Goal: Transaction & Acquisition: Obtain resource

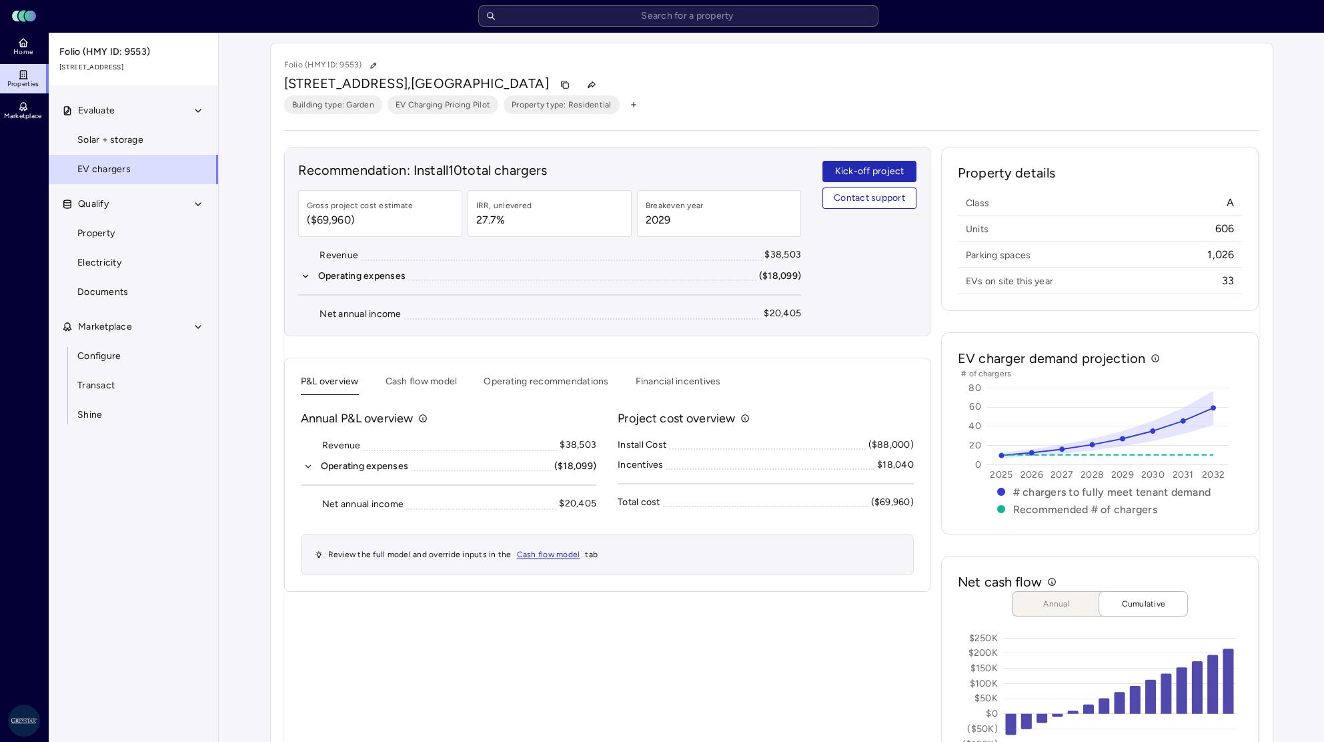
click at [25, 53] on span "Home" at bounding box center [22, 52] width 19 height 8
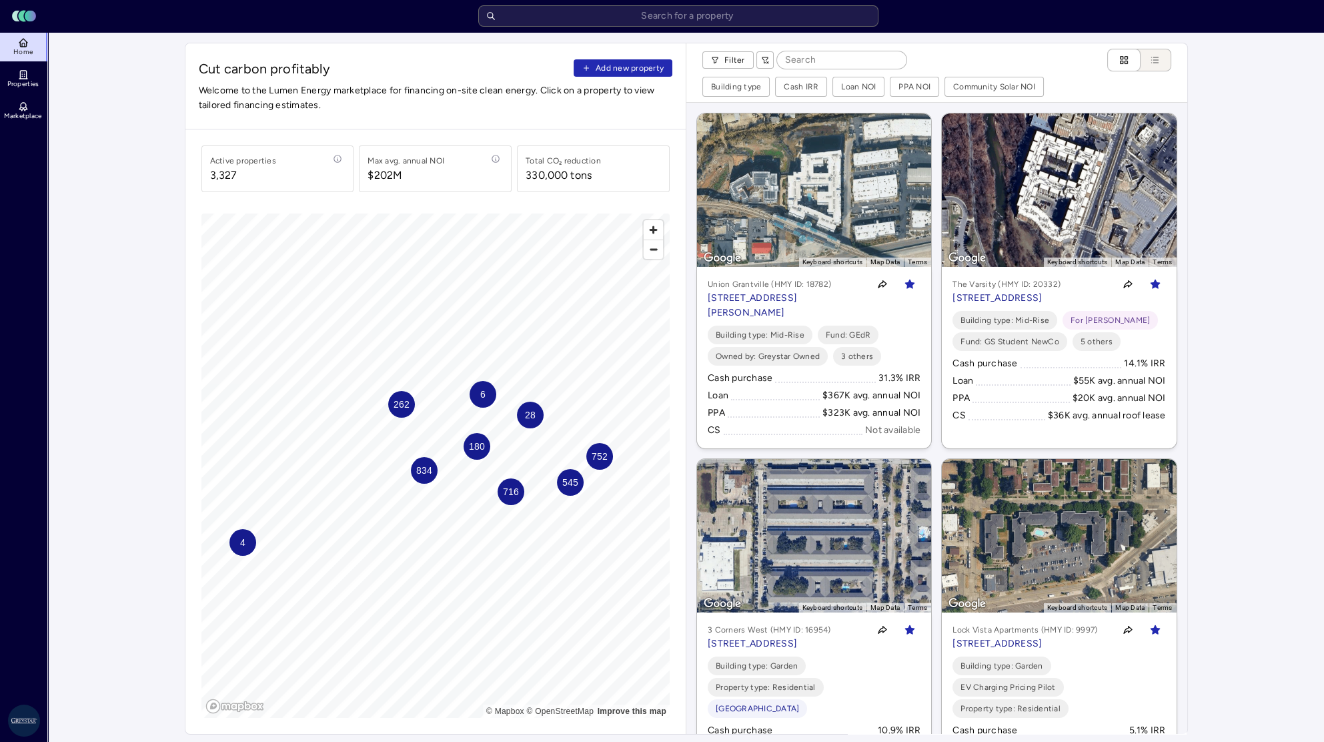
click at [538, 21] on input "text" at bounding box center [678, 15] width 400 height 21
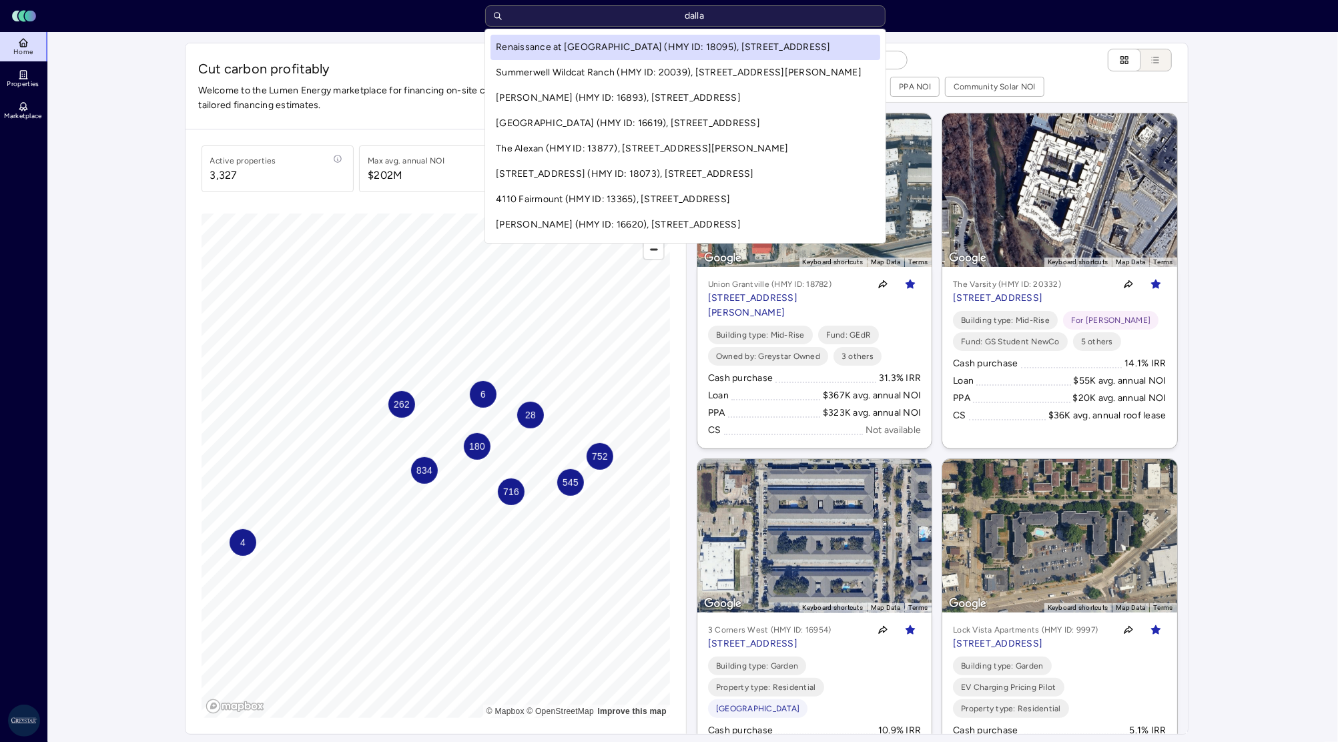
type input "dallas"
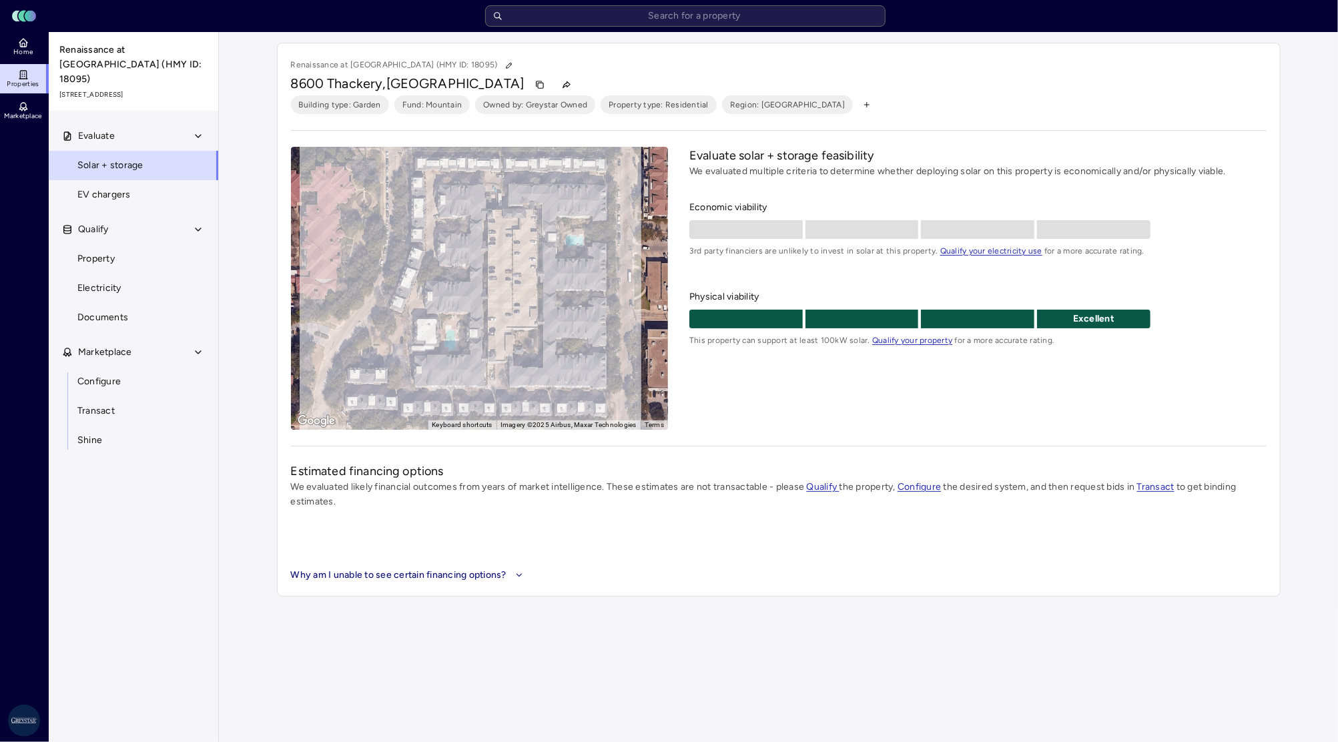
click at [151, 180] on link "EV chargers" at bounding box center [133, 194] width 171 height 29
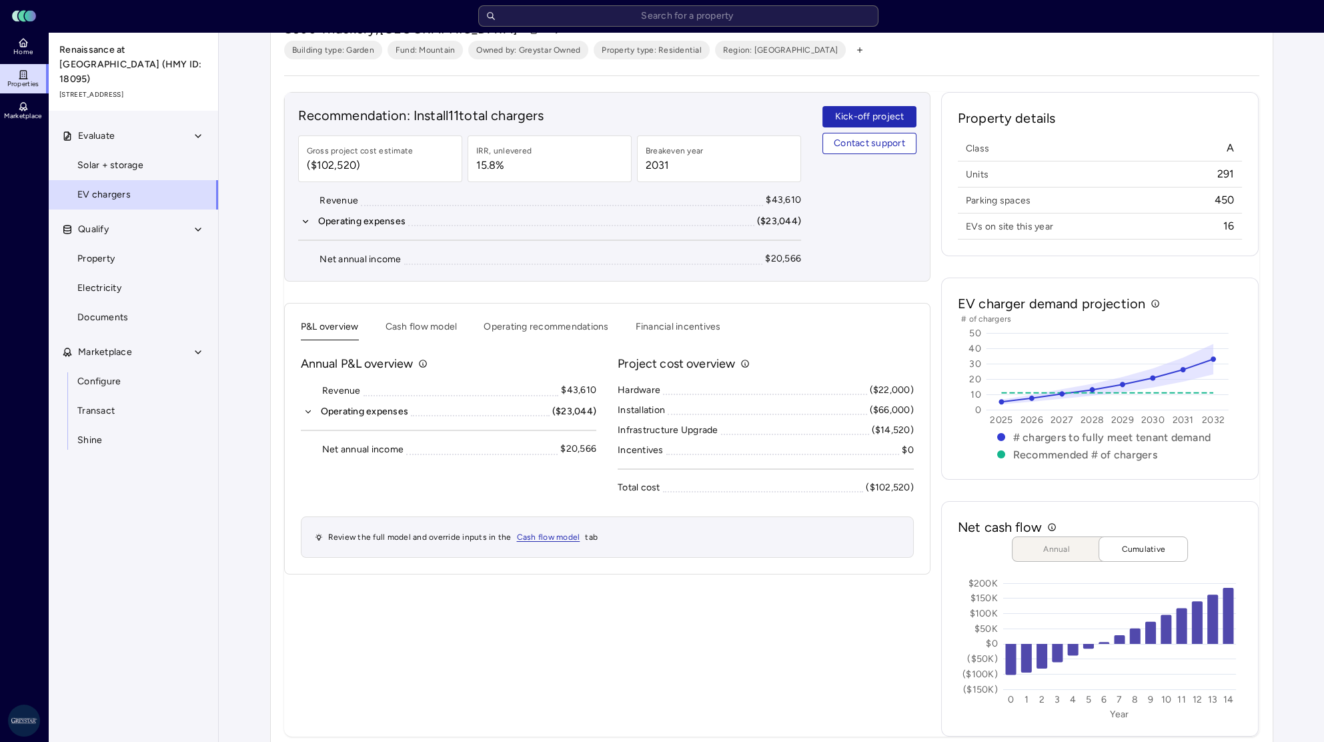
scroll to position [73, 0]
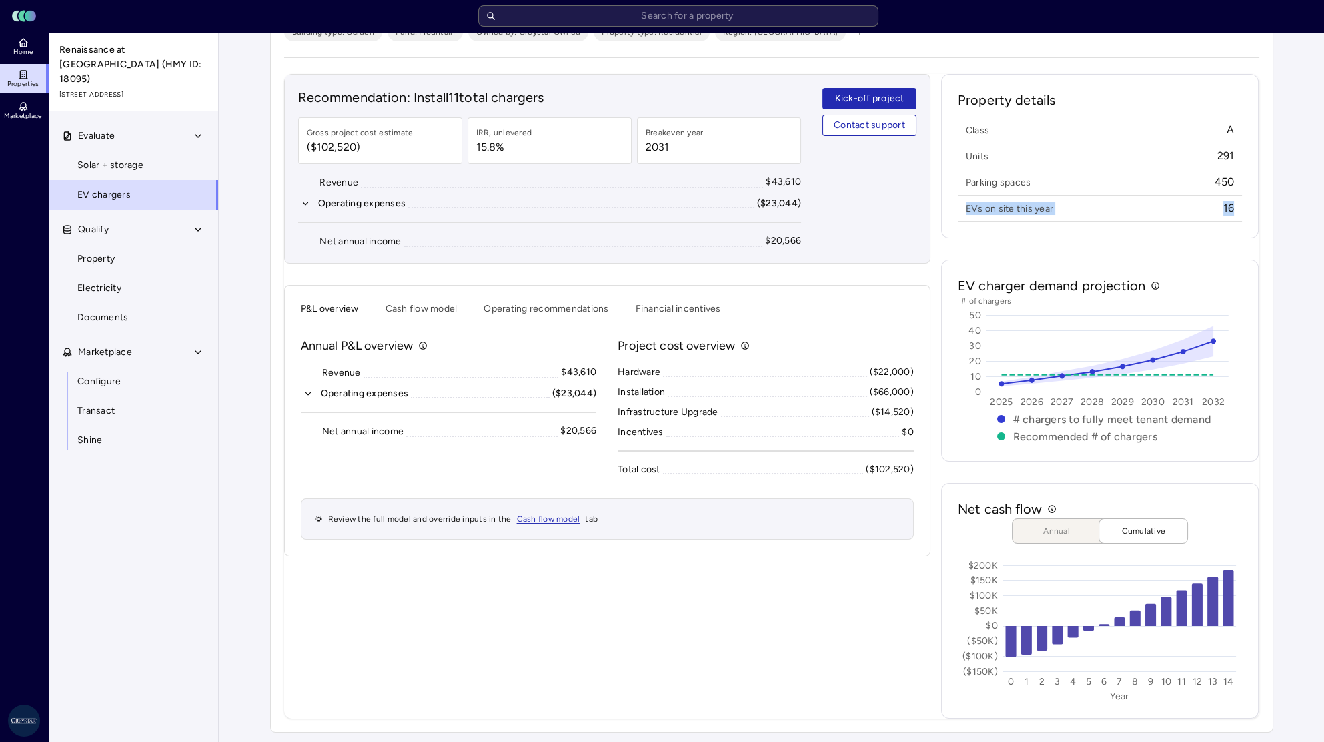
drag, startPoint x: 963, startPoint y: 208, endPoint x: 1248, endPoint y: 205, distance: 284.3
click at [1248, 205] on div "Property details Class A Units 291 Parking spaces 450 EVs on site this year 16" at bounding box center [1100, 156] width 318 height 164
click at [1169, 235] on div "Property details Class A Units 291 Parking spaces 450 EVs on site this year 16" at bounding box center [1100, 156] width 318 height 164
click at [310, 392] on icon "button" at bounding box center [308, 393] width 5 height 3
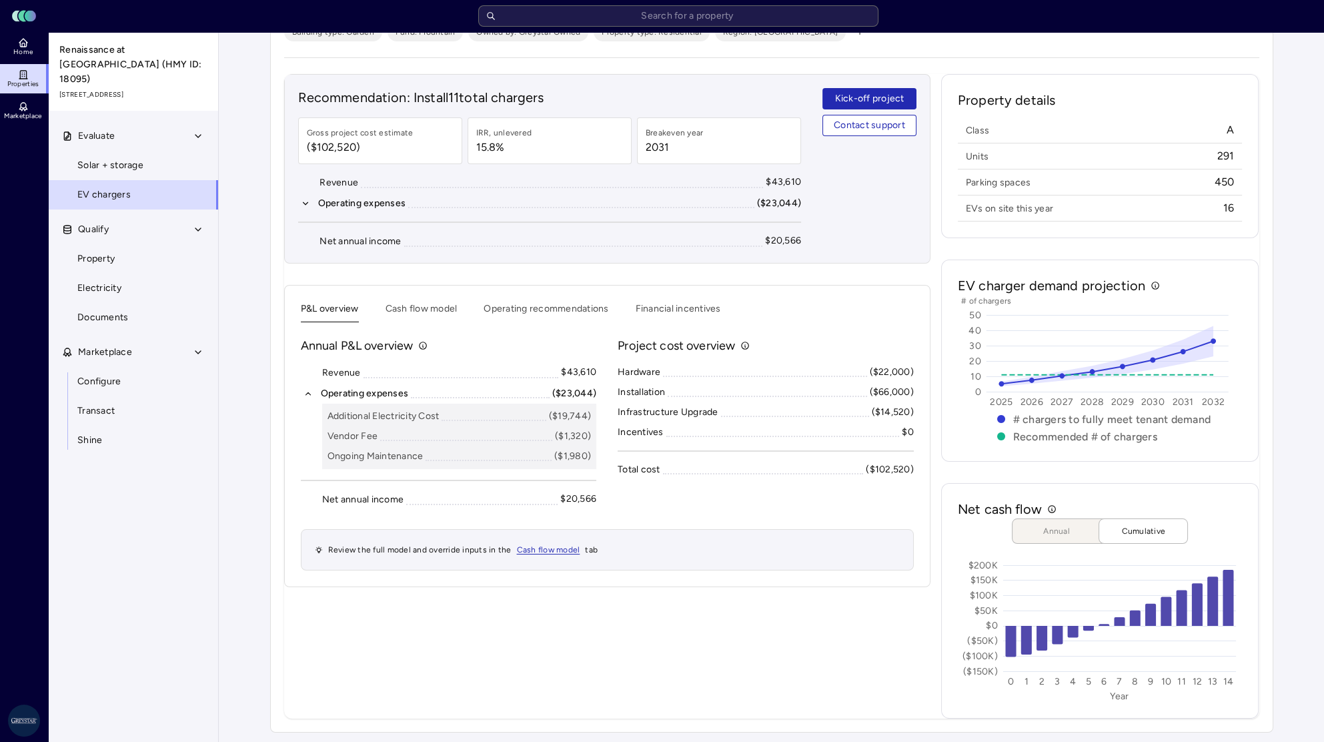
click at [429, 305] on button "Cash flow model" at bounding box center [422, 312] width 72 height 21
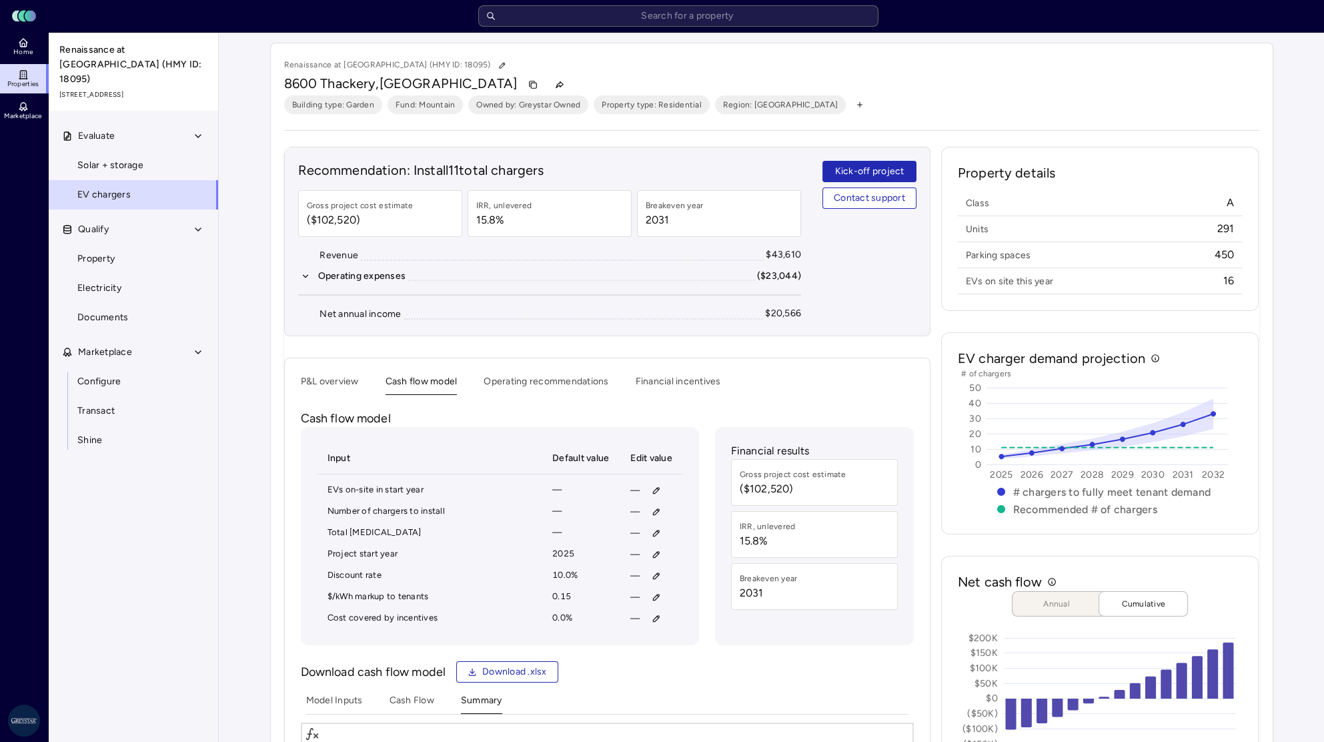
click at [334, 382] on button "P&L overview" at bounding box center [330, 384] width 58 height 21
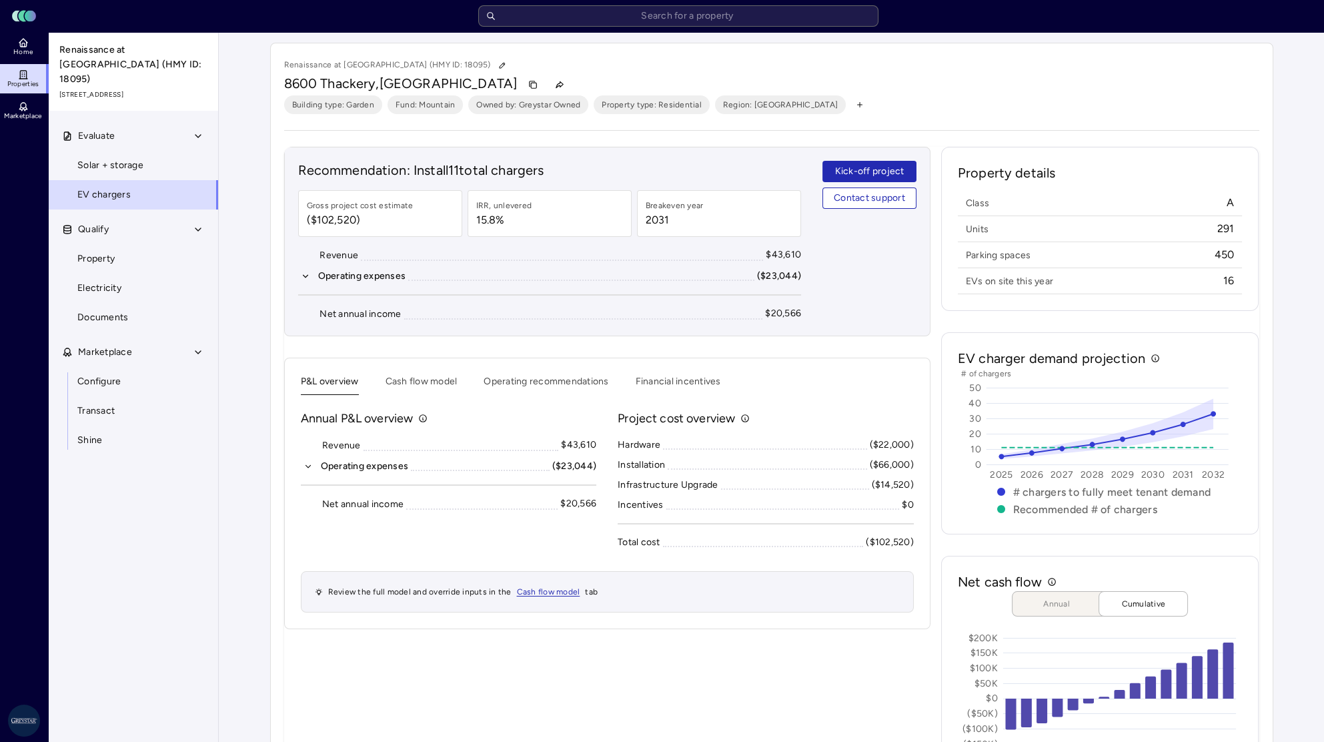
click at [302, 275] on icon "button" at bounding box center [305, 276] width 9 height 9
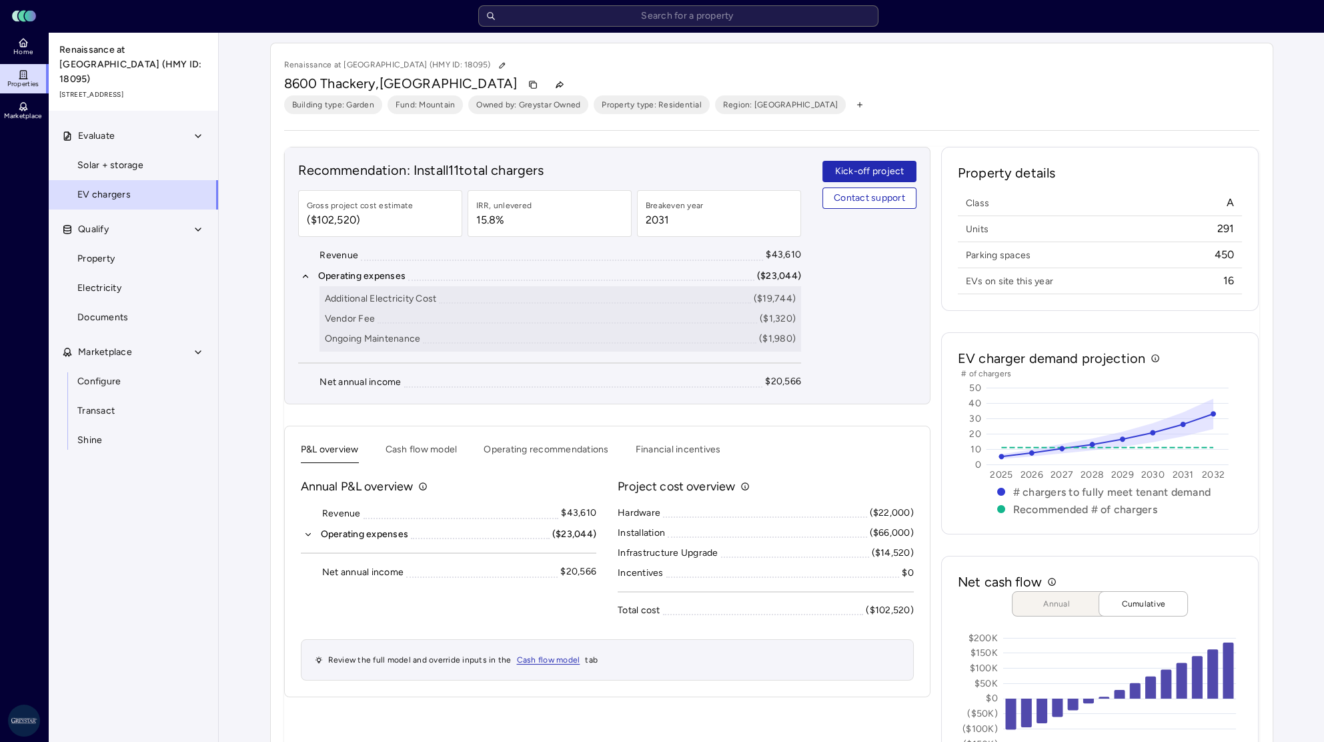
scroll to position [11, 0]
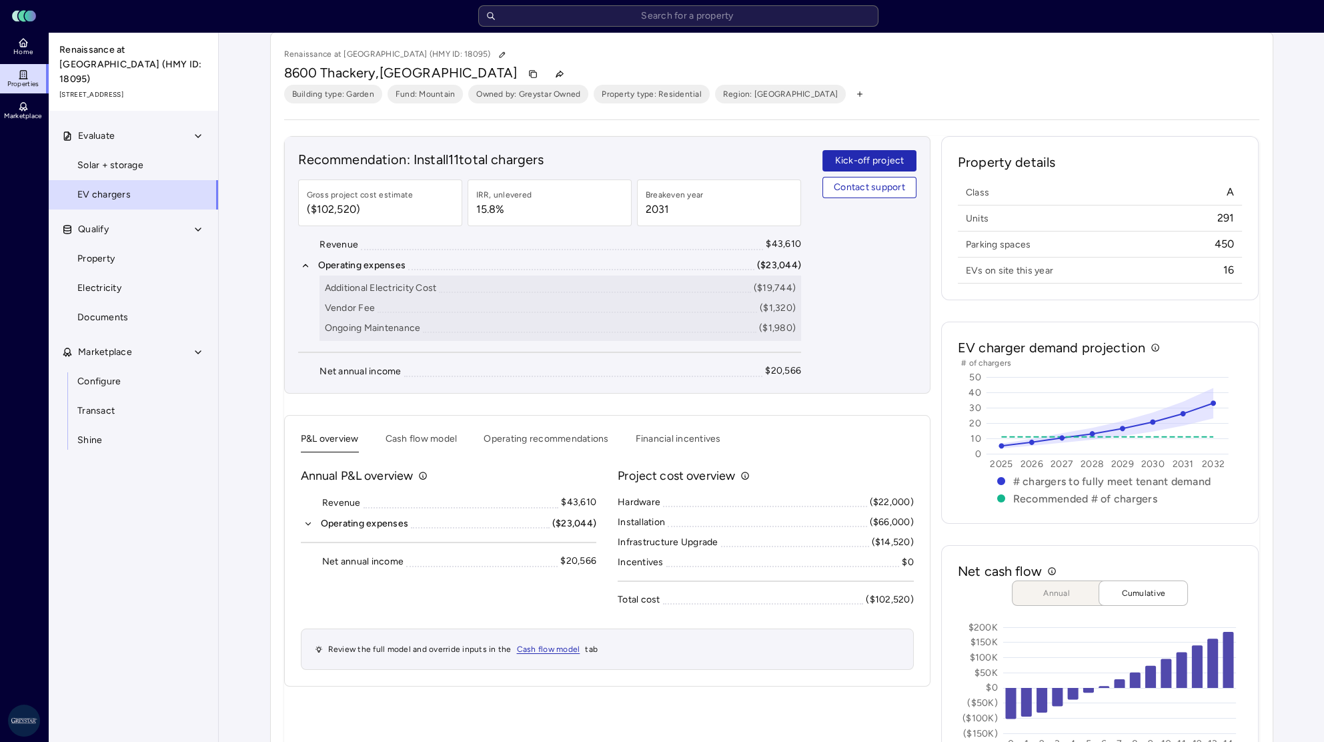
click at [306, 522] on icon "button" at bounding box center [308, 523] width 5 height 3
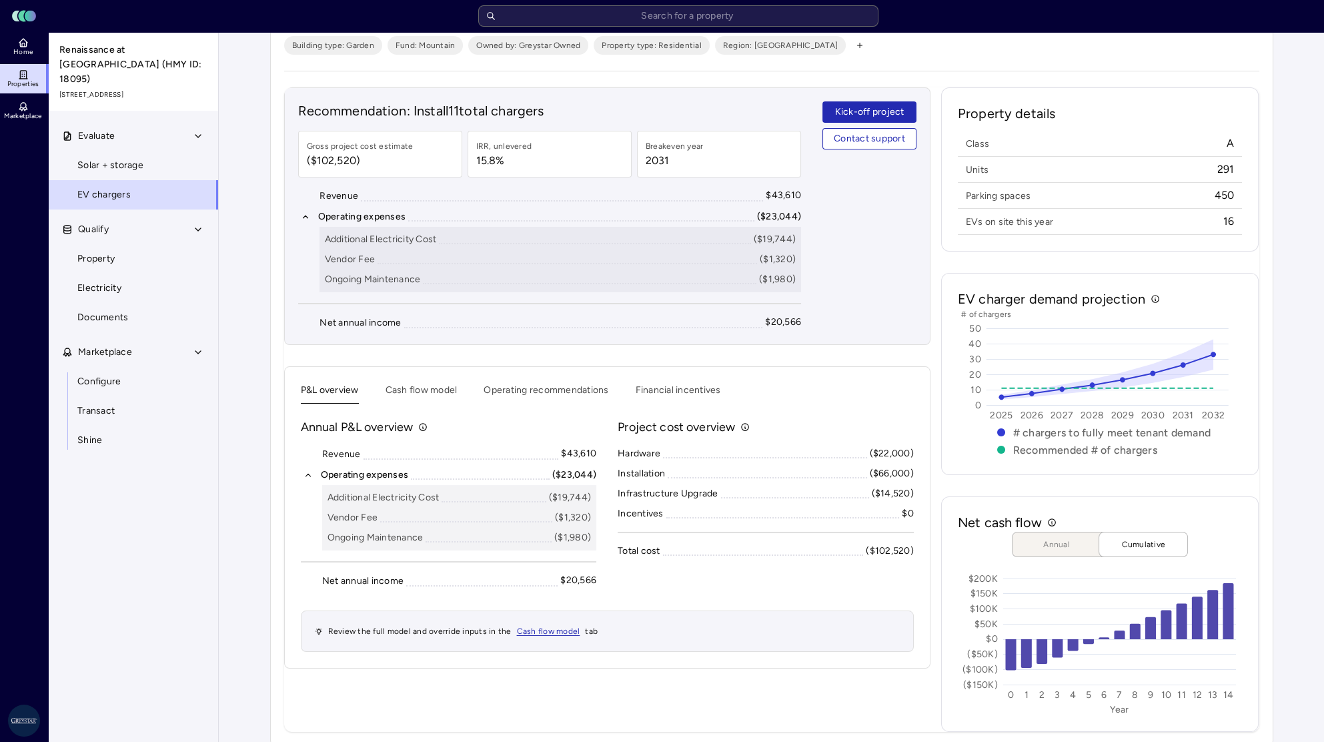
scroll to position [73, 0]
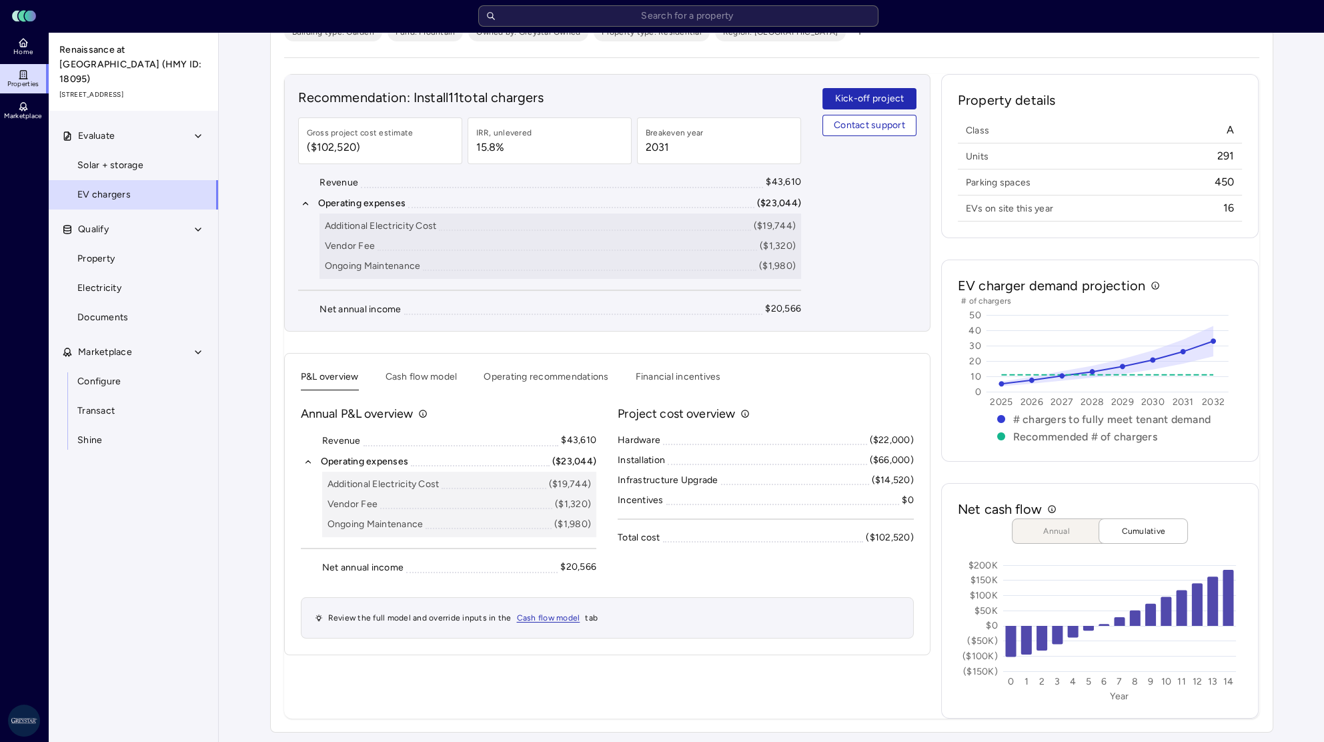
click at [400, 372] on button "Cash flow model" at bounding box center [422, 380] width 72 height 21
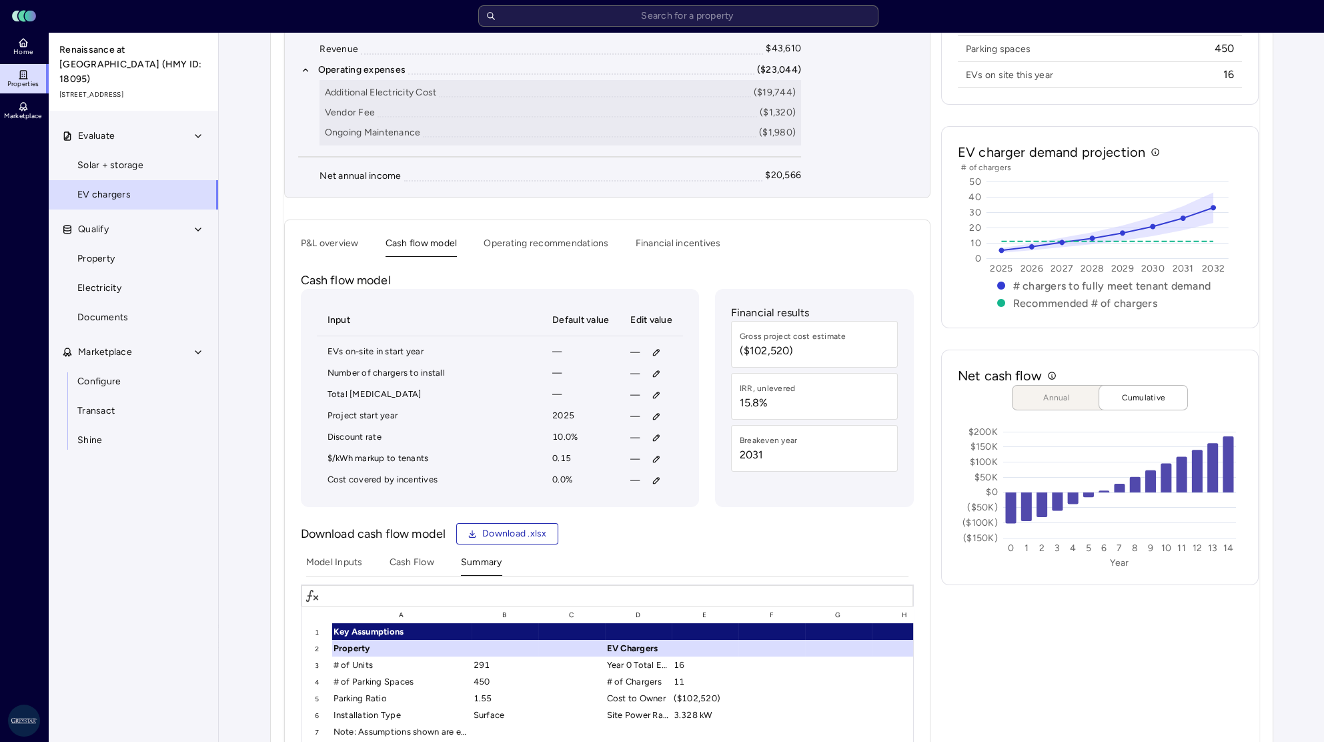
scroll to position [208, 0]
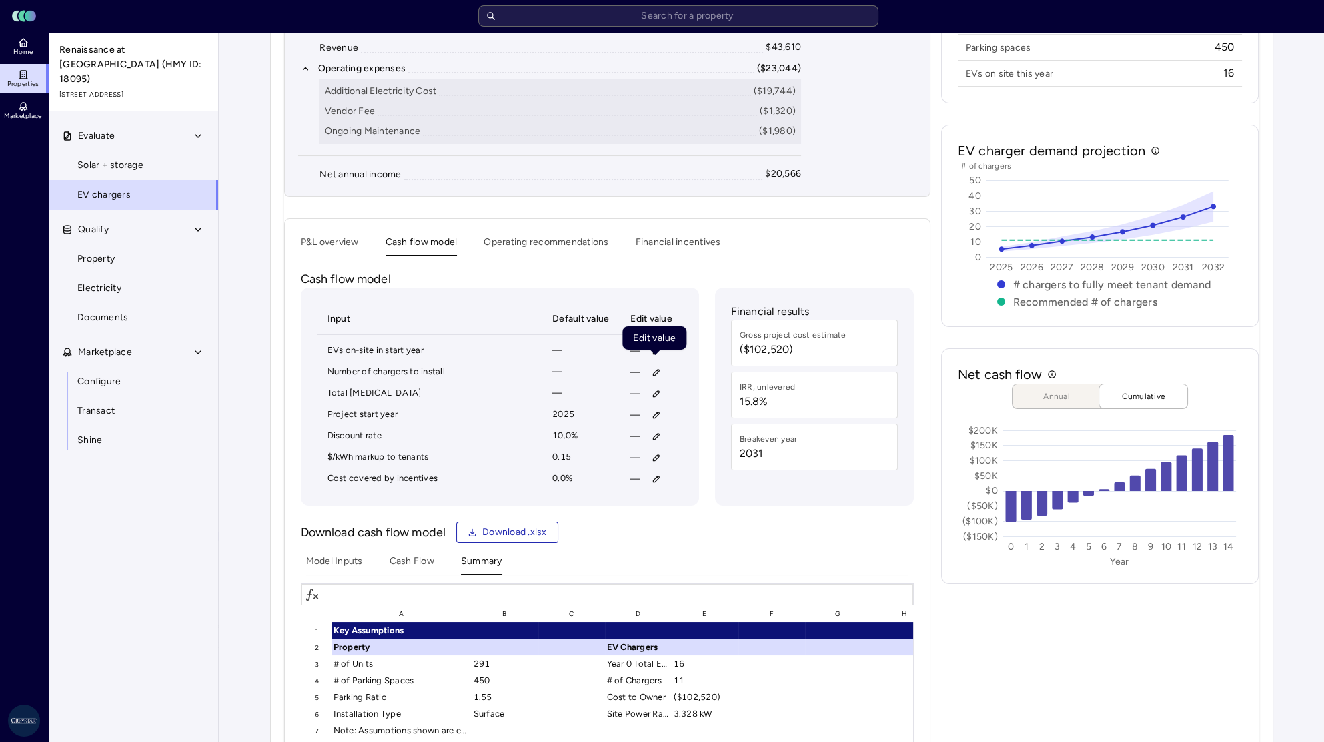
click at [655, 350] on polygon at bounding box center [655, 352] width 11 height 5
click at [653, 480] on icon "button" at bounding box center [656, 479] width 6 height 6
type input "50"
click at [709, 562] on span "Save" at bounding box center [717, 564] width 21 height 15
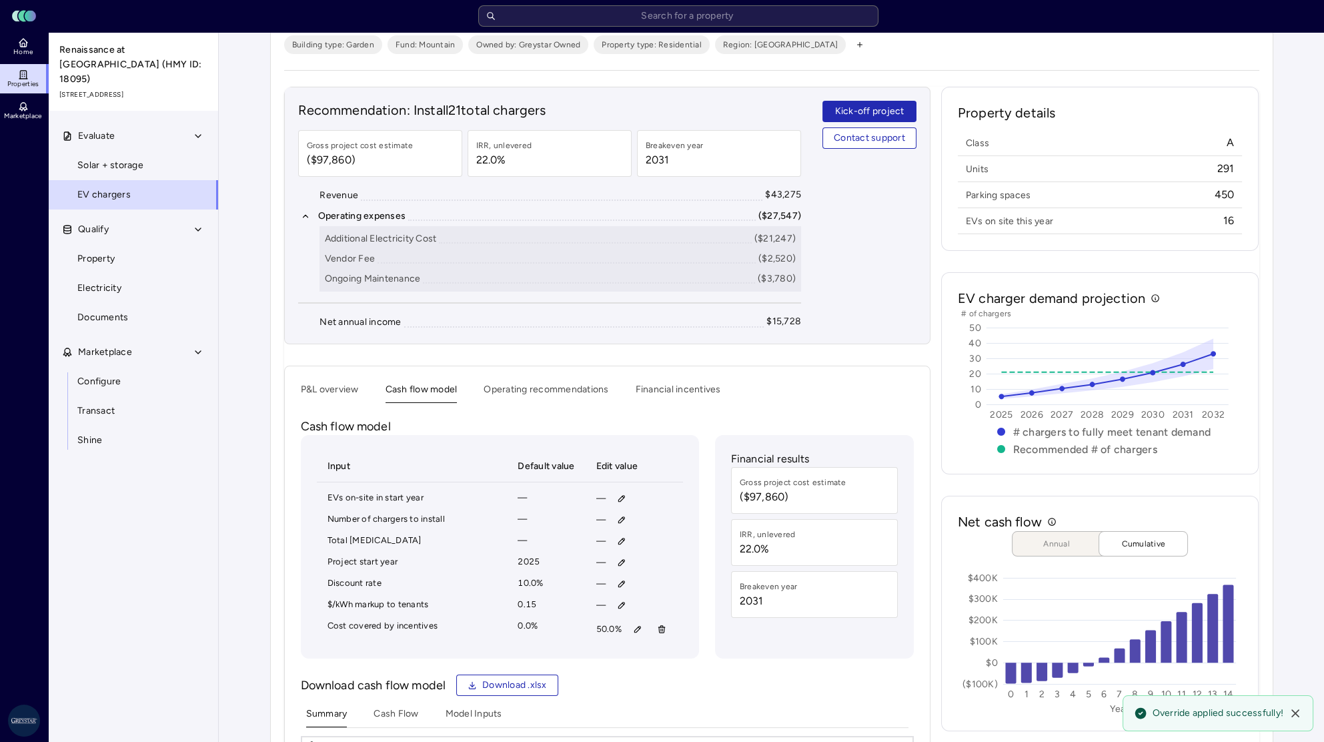
scroll to position [59, 0]
click at [663, 627] on icon "button" at bounding box center [661, 629] width 9 height 9
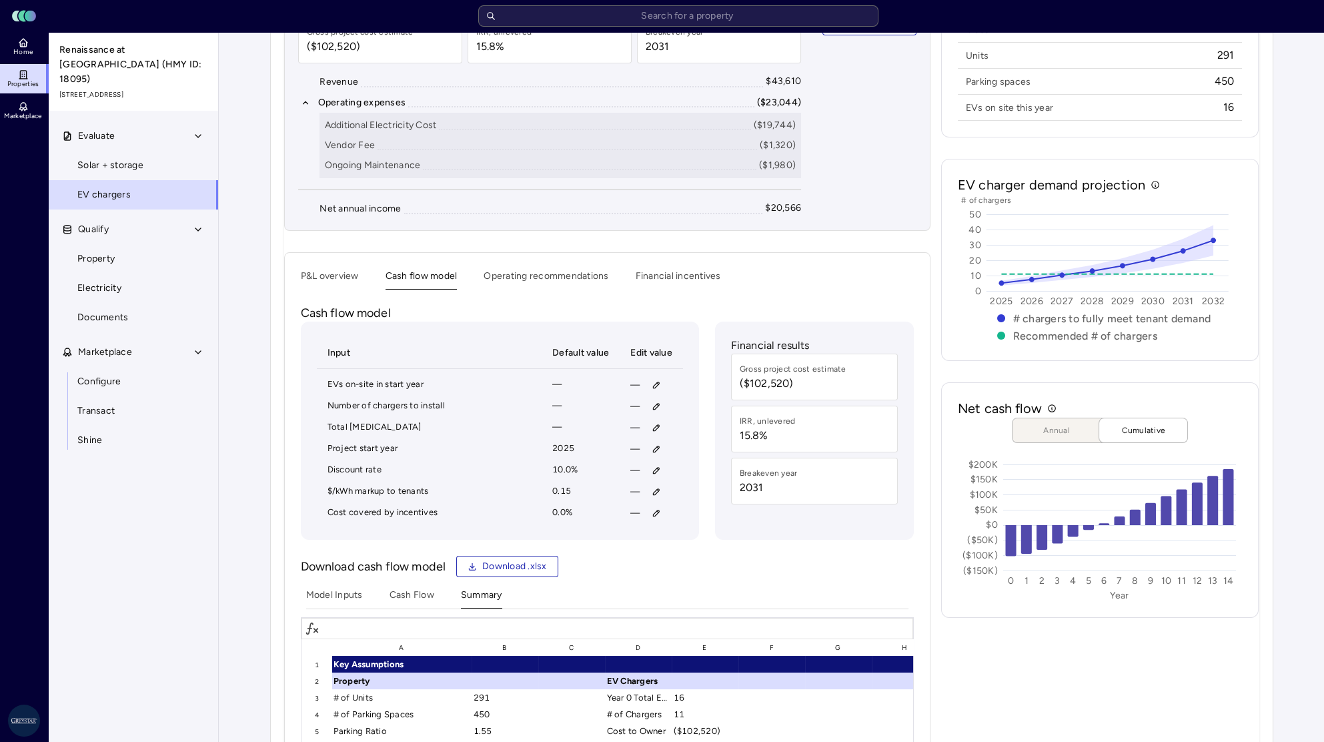
scroll to position [174, 0]
click at [550, 286] on div "Recommendation: Install 11 total chargers Gross project cost estimate ($102,520…" at bounding box center [607, 537] width 647 height 1128
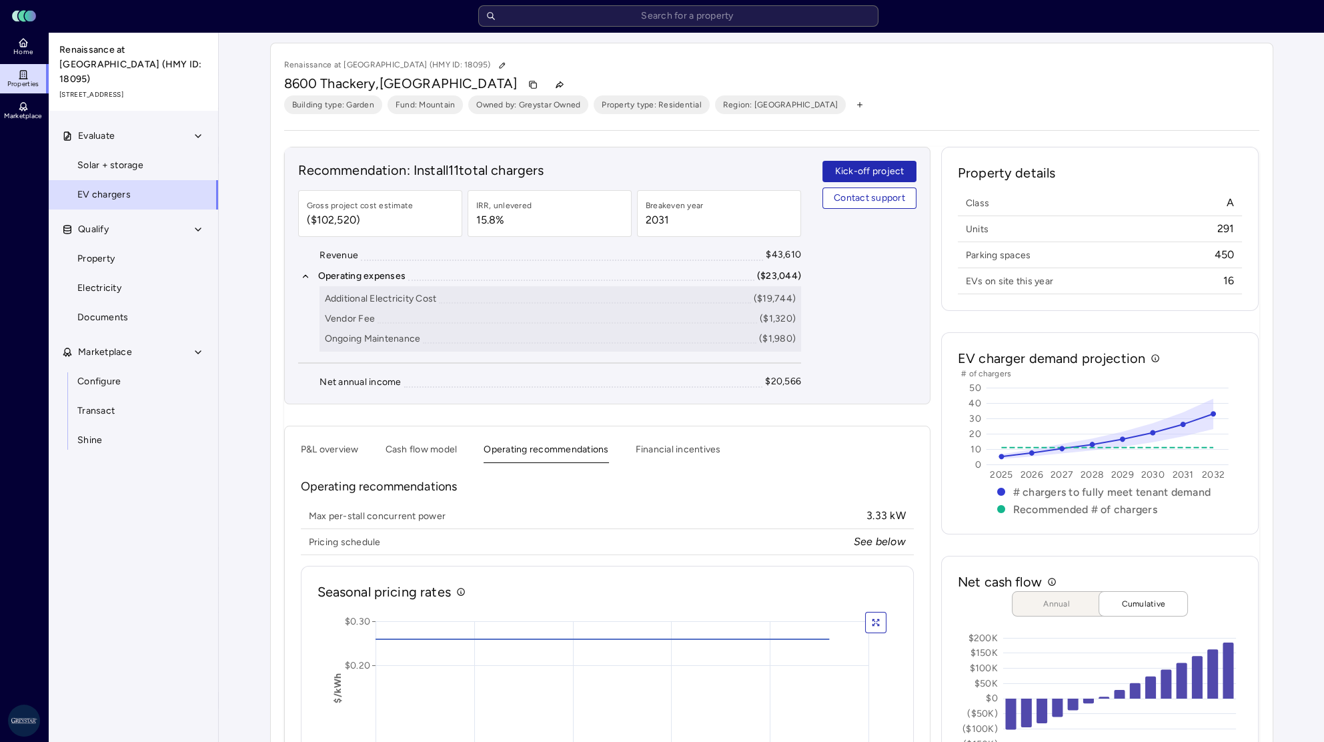
click at [597, 15] on input "text" at bounding box center [678, 15] width 400 height 21
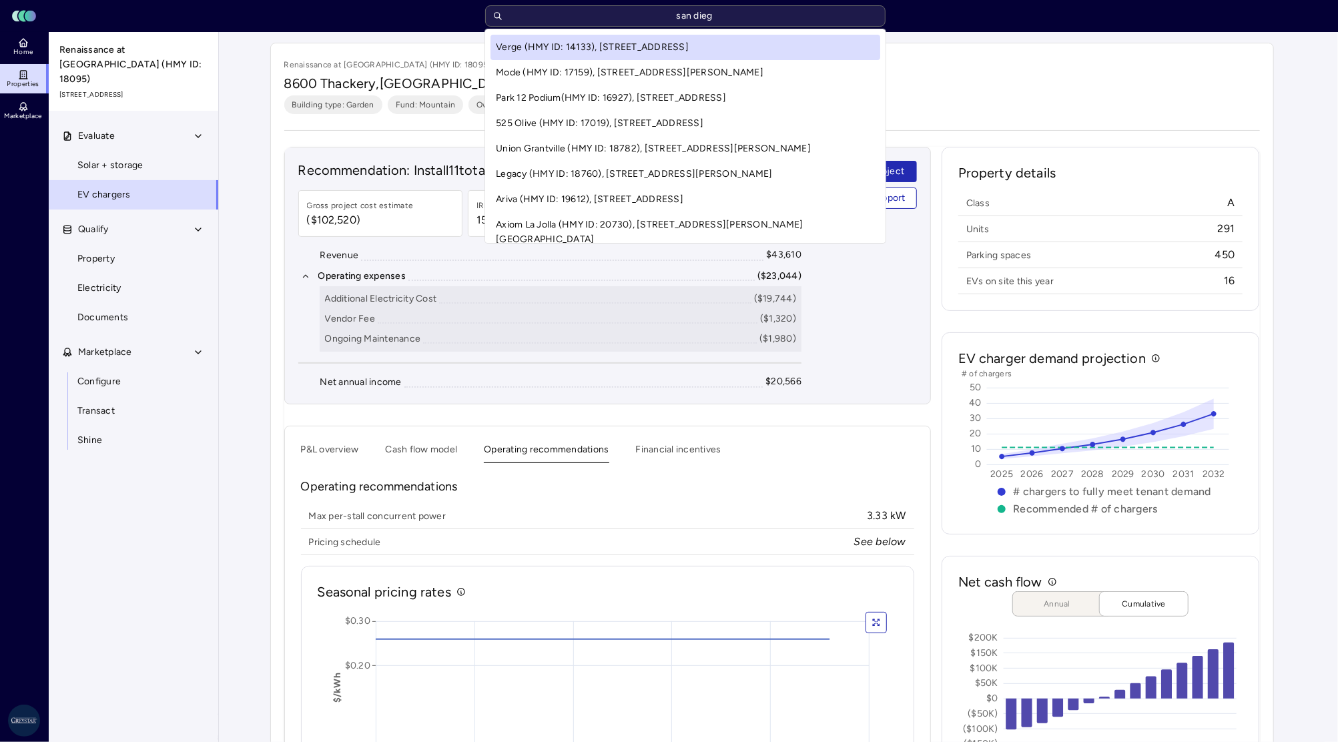
type input "[GEOGRAPHIC_DATA]"
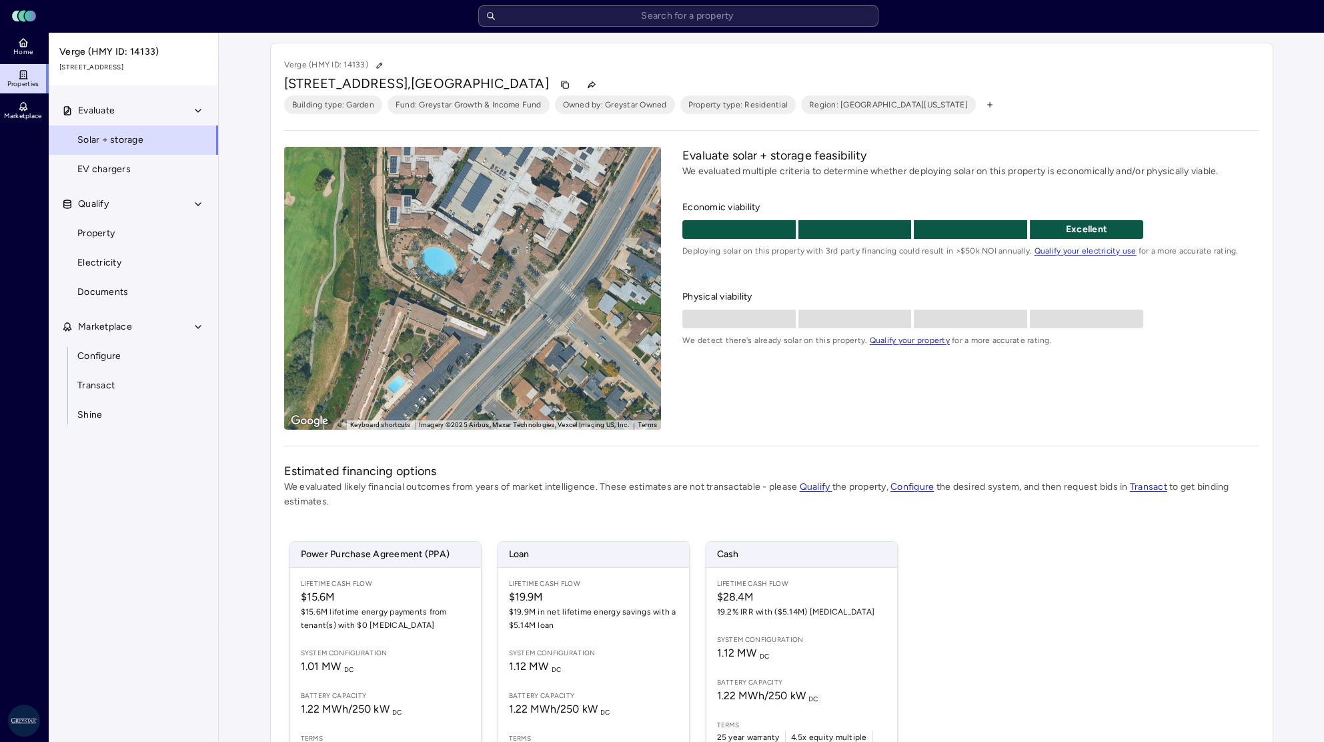
click at [91, 173] on span "EV chargers" at bounding box center [103, 169] width 53 height 15
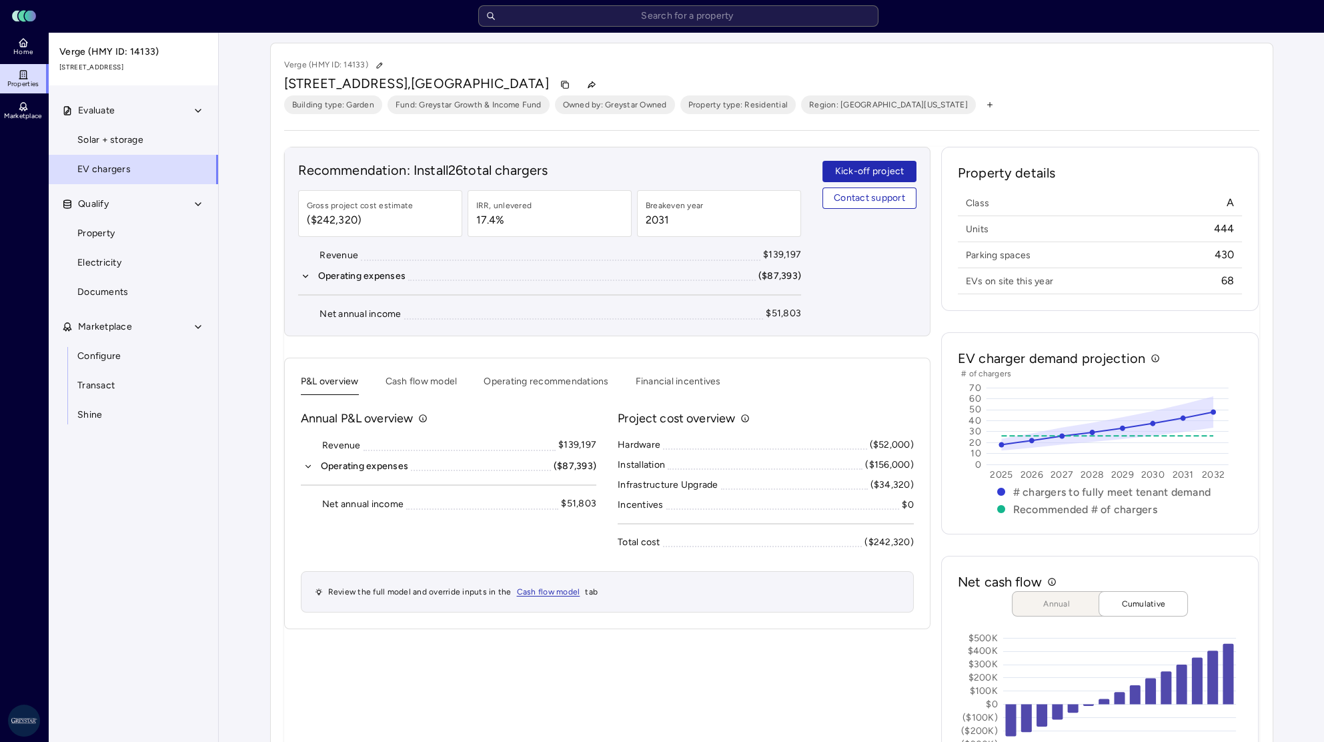
click at [496, 378] on button "Operating recommendations" at bounding box center [546, 384] width 125 height 21
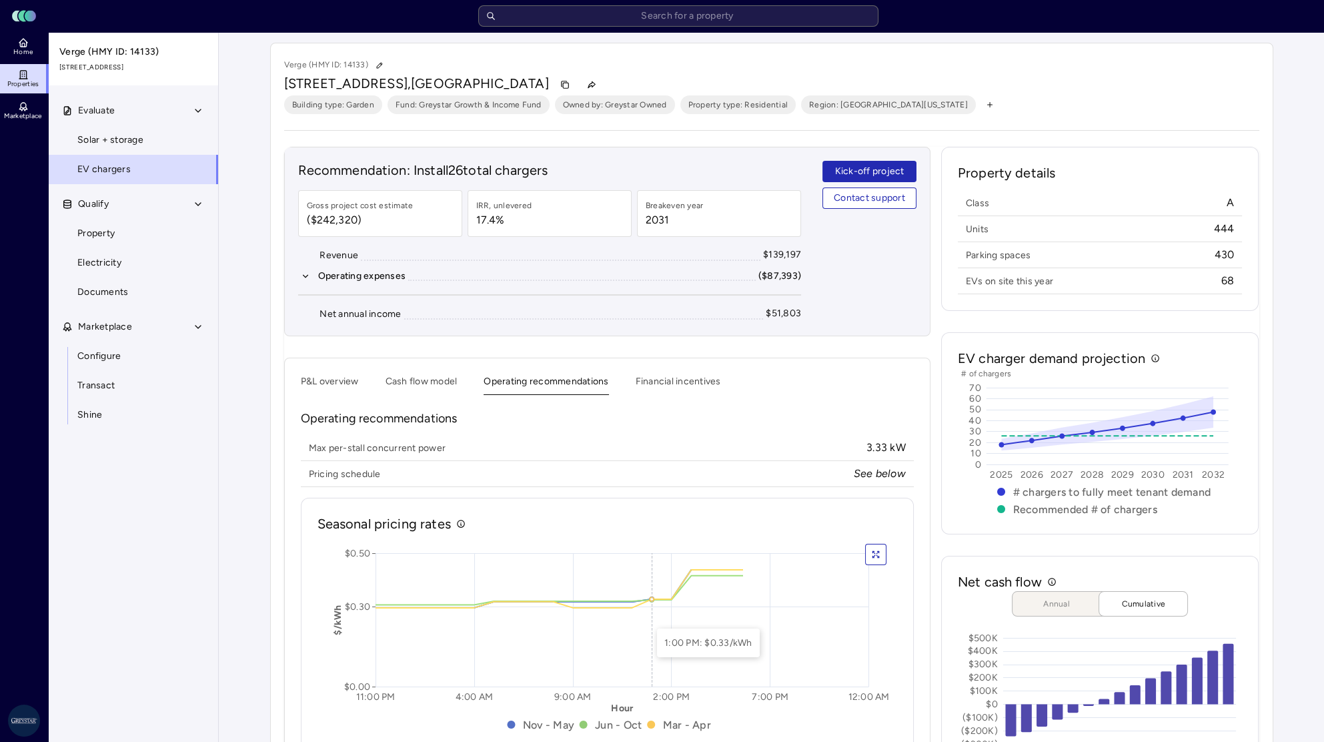
scroll to position [73, 0]
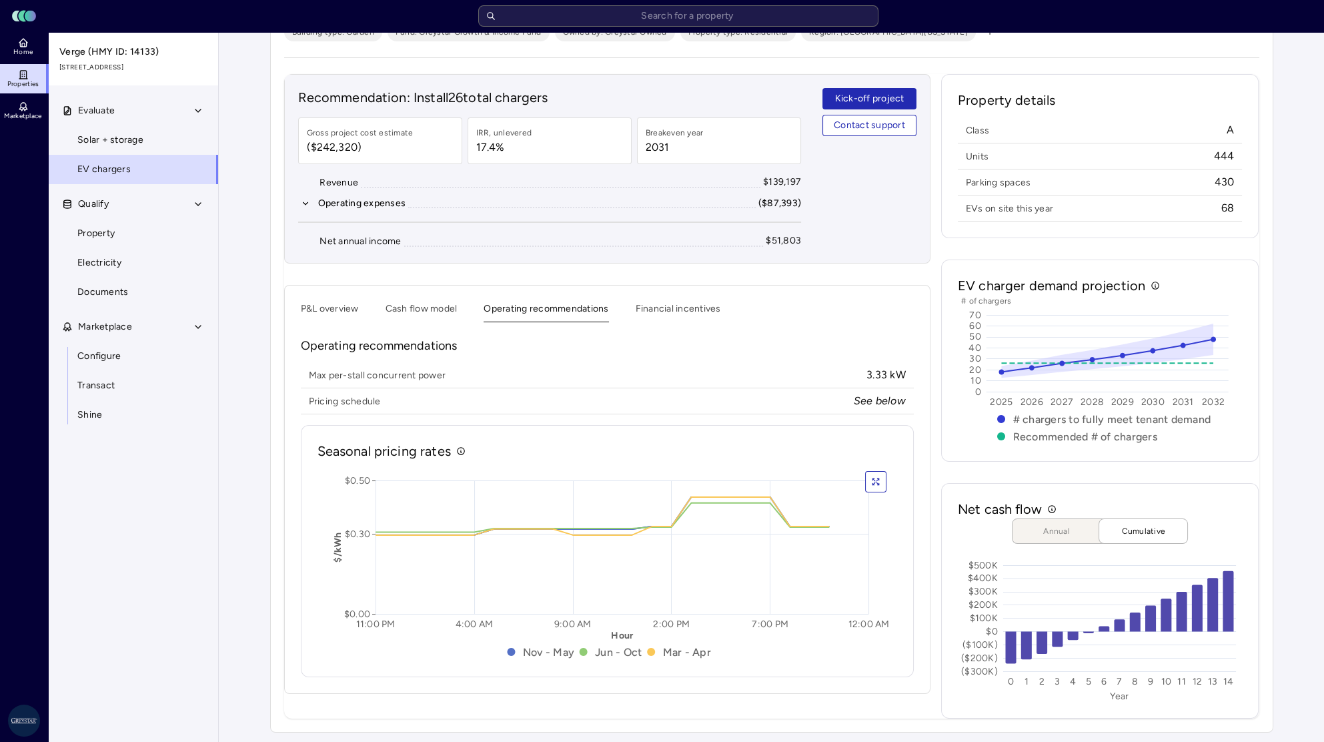
click at [338, 308] on button "P&L overview" at bounding box center [330, 312] width 58 height 21
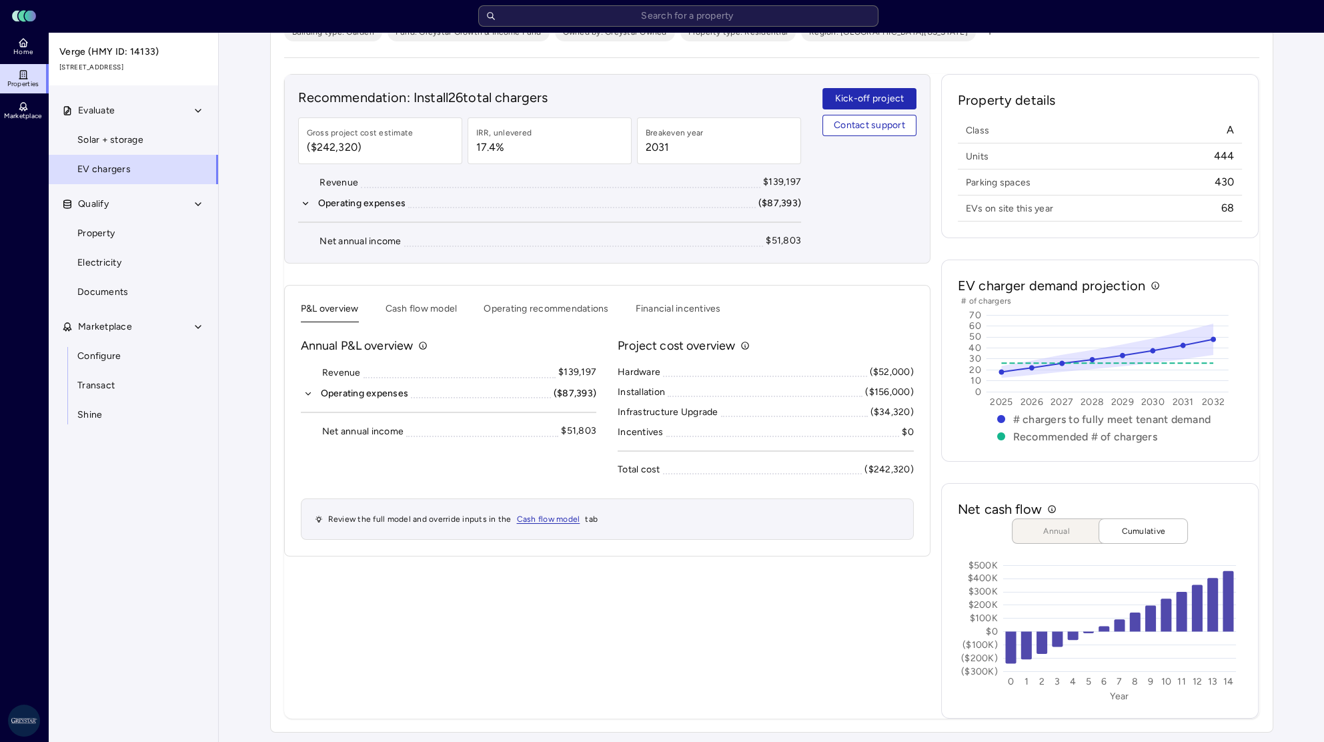
click at [435, 305] on button "Cash flow model" at bounding box center [422, 312] width 72 height 21
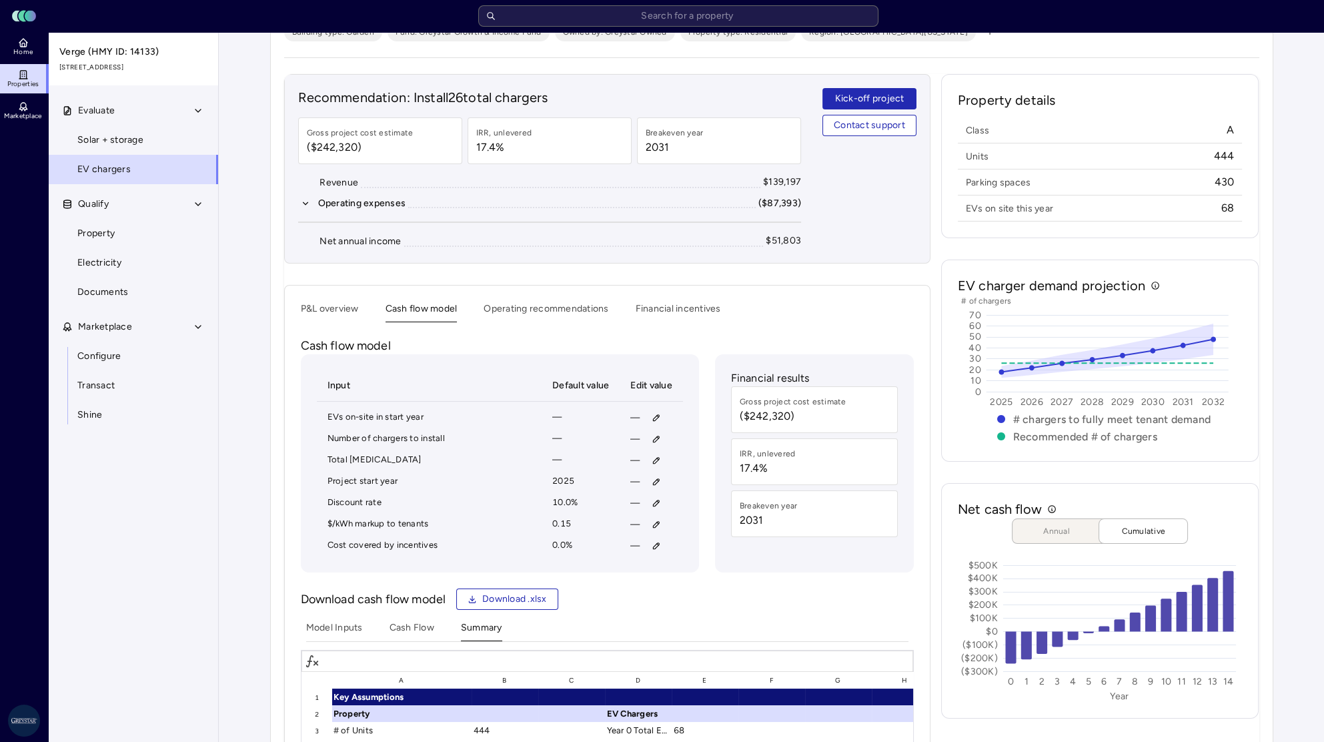
click at [334, 312] on button "P&L overview" at bounding box center [330, 312] width 58 height 21
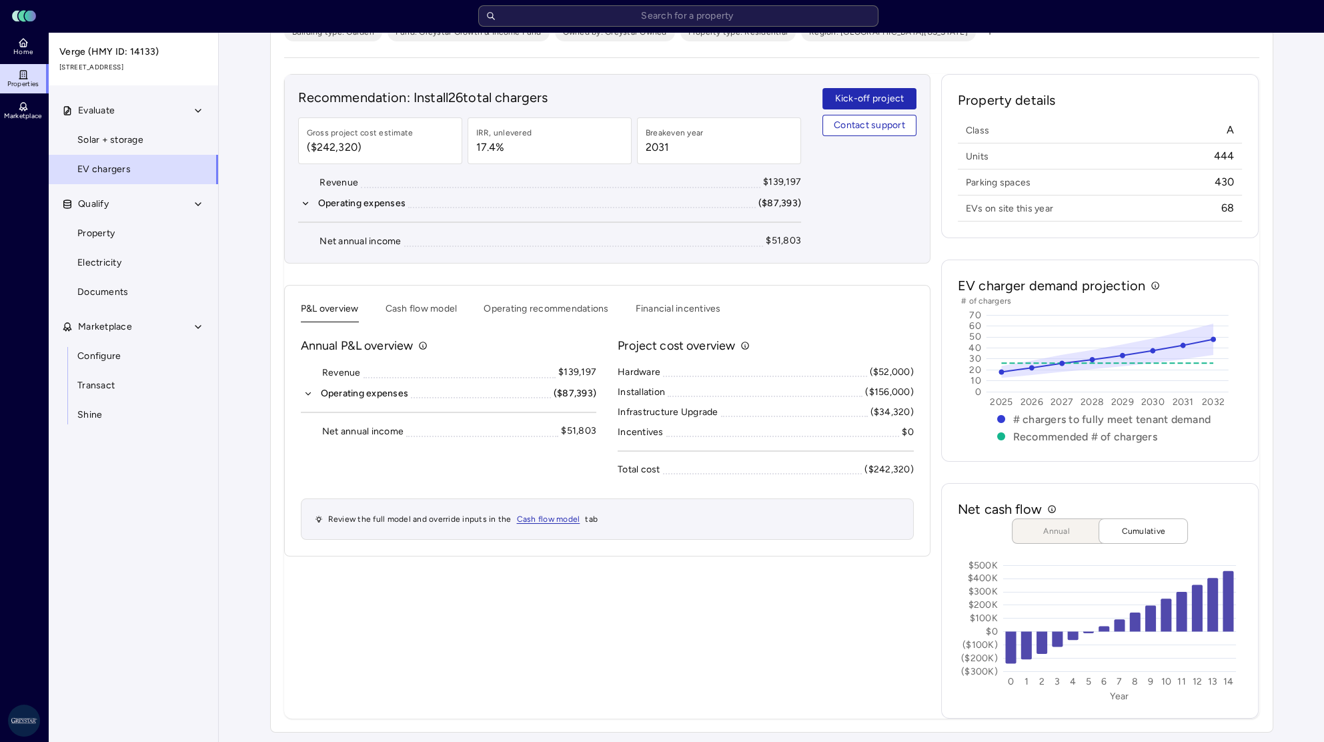
click at [409, 304] on button "Cash flow model" at bounding box center [422, 312] width 72 height 21
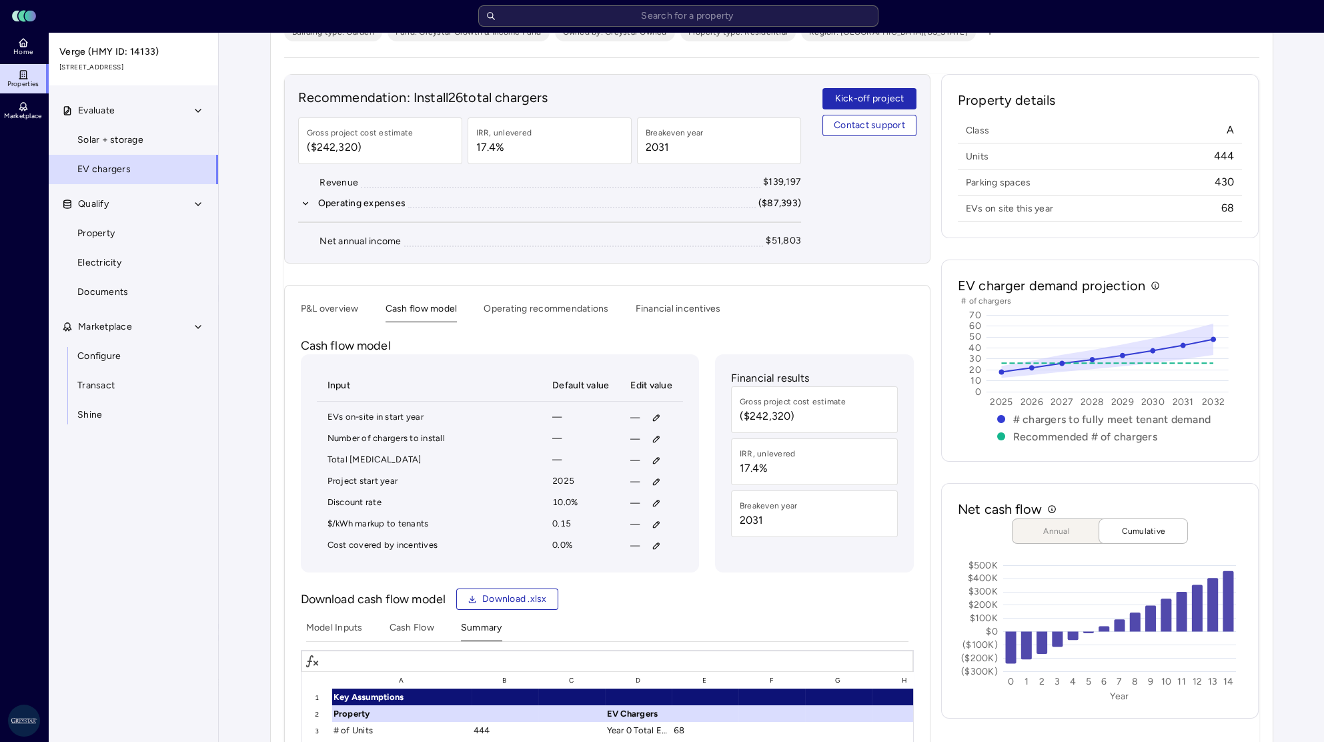
click at [556, 312] on button "Operating recommendations" at bounding box center [546, 312] width 125 height 21
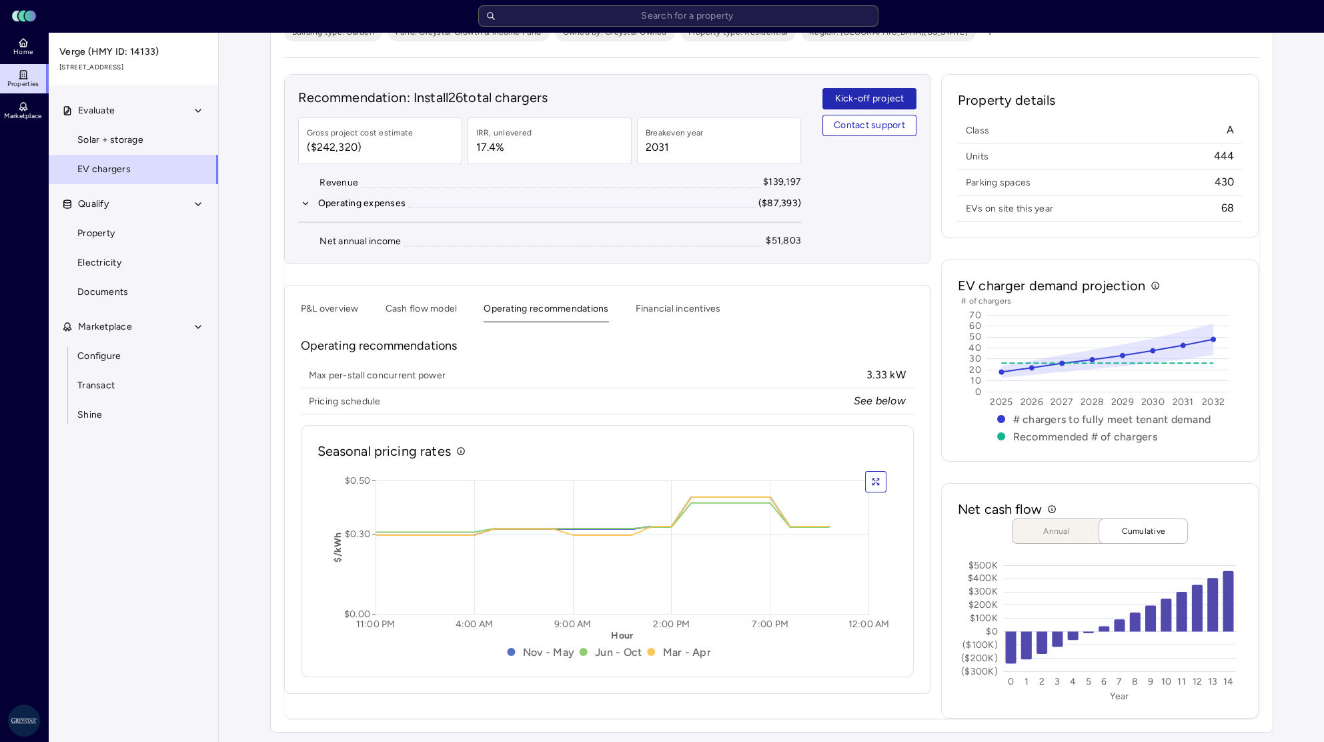
click at [337, 303] on button "P&L overview" at bounding box center [330, 312] width 58 height 21
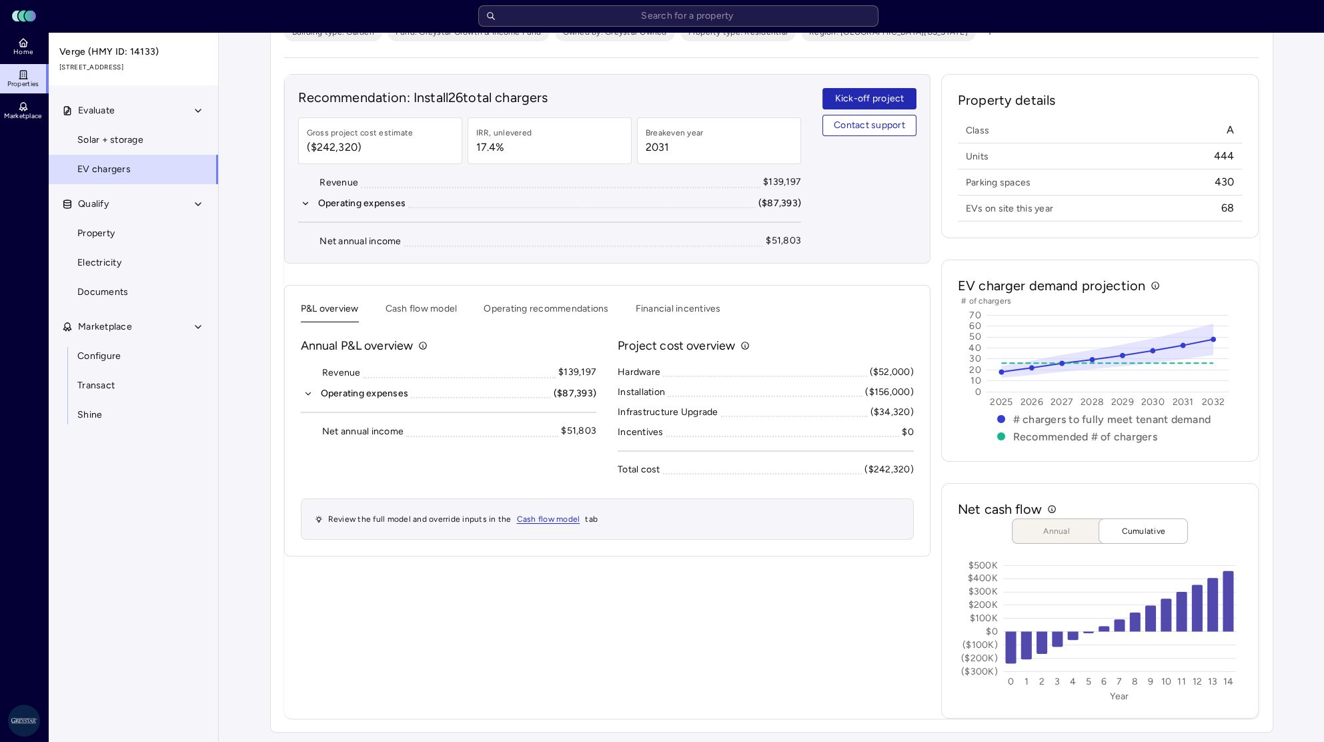
click at [410, 314] on button "Cash flow model" at bounding box center [422, 312] width 72 height 21
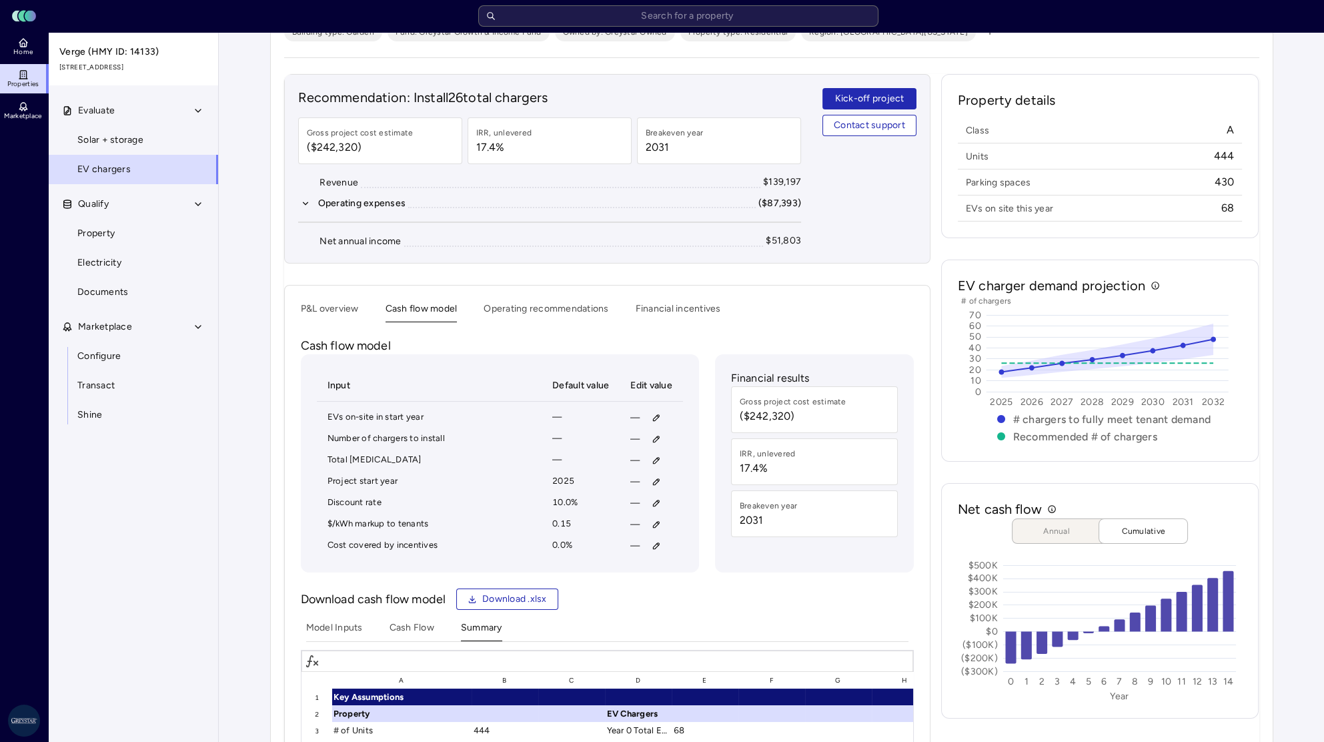
click at [540, 311] on button "Operating recommendations" at bounding box center [546, 312] width 125 height 21
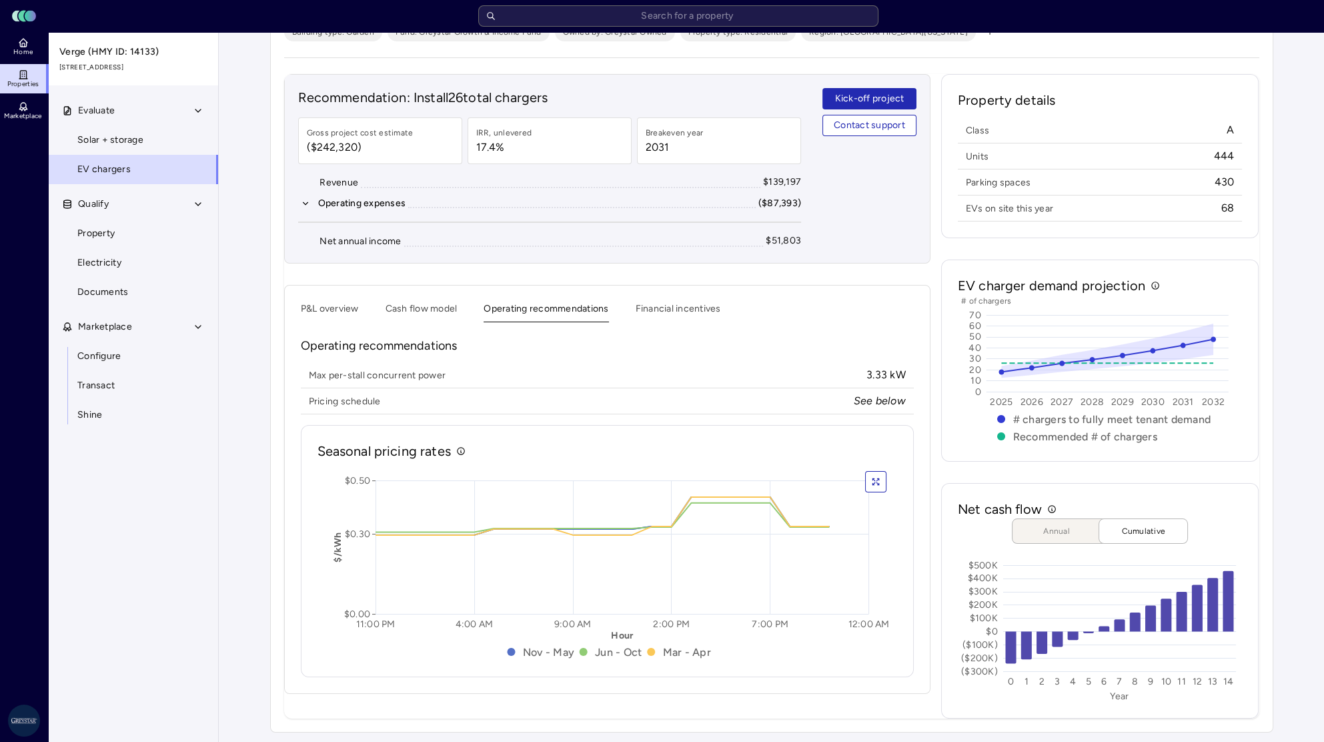
click at [671, 309] on button "Financial incentives" at bounding box center [678, 312] width 85 height 21
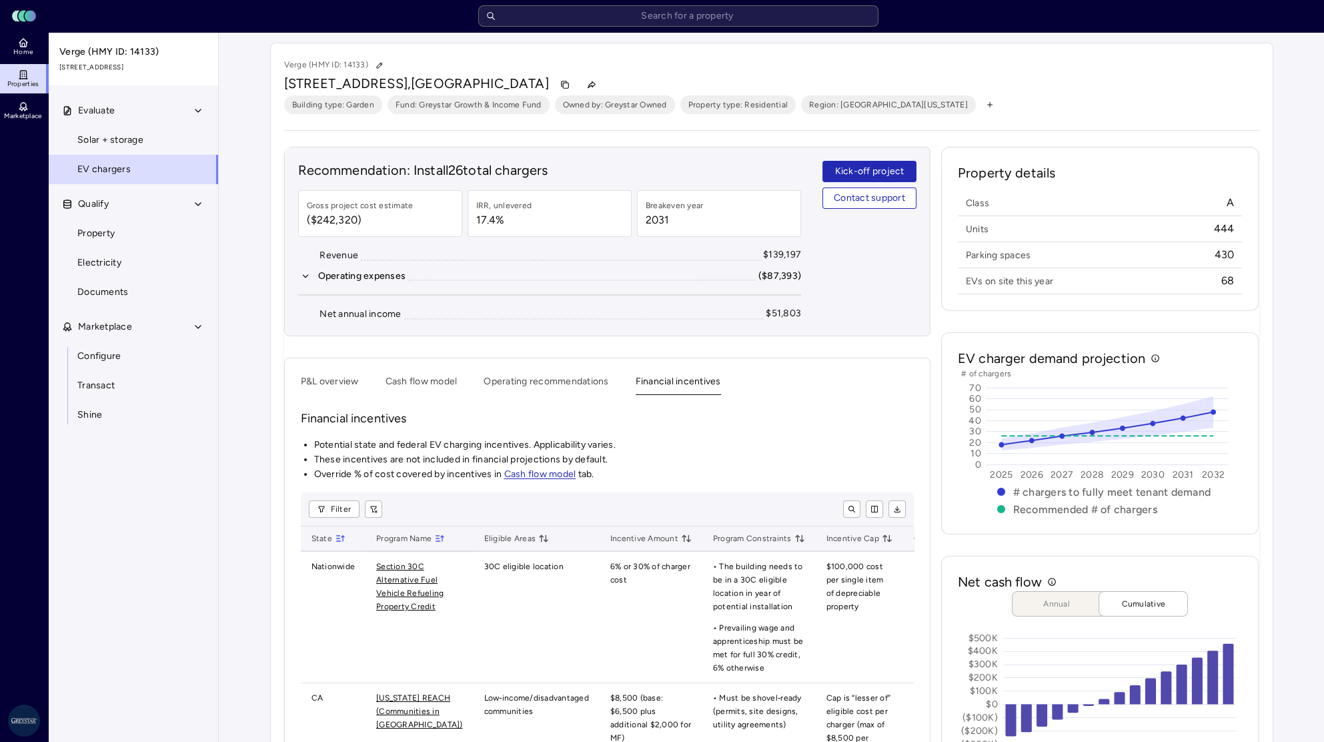
scroll to position [1, 0]
click at [516, 381] on button "Operating recommendations" at bounding box center [546, 384] width 125 height 21
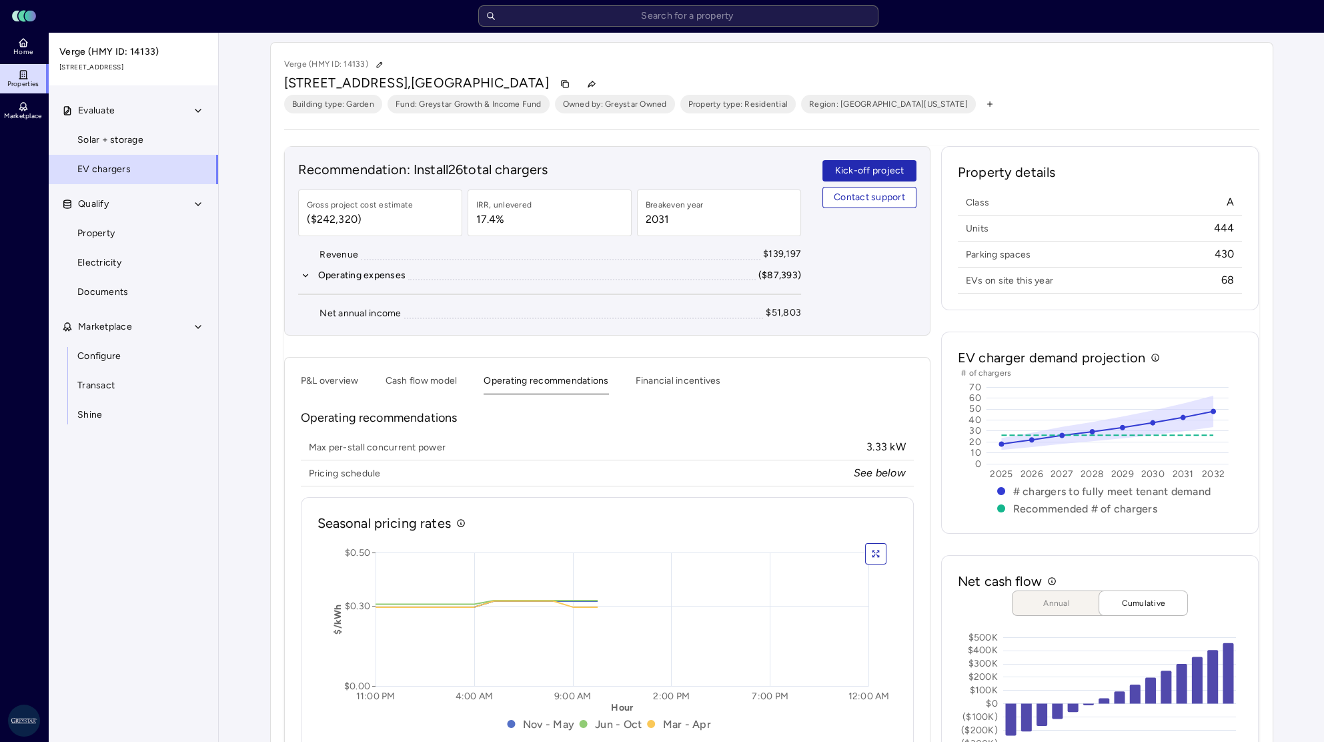
click at [445, 382] on button "Cash flow model" at bounding box center [422, 384] width 72 height 21
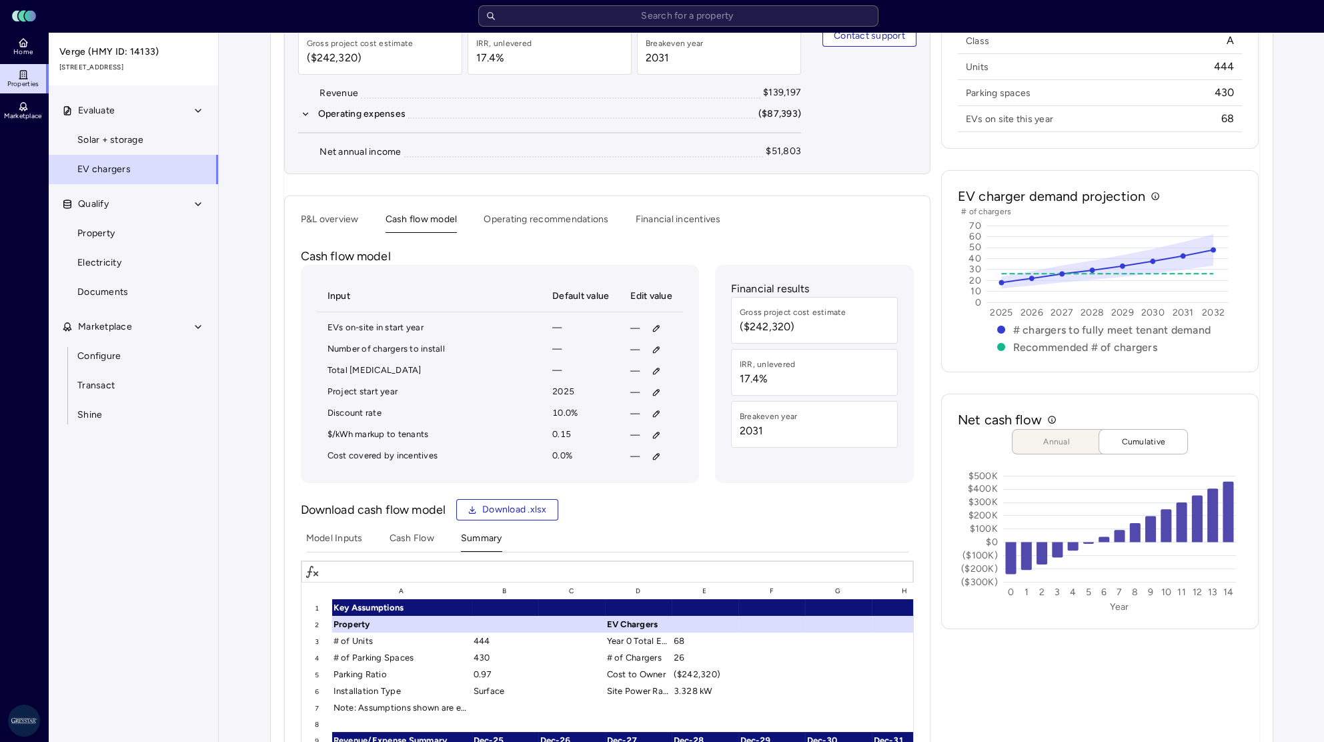
scroll to position [161, 0]
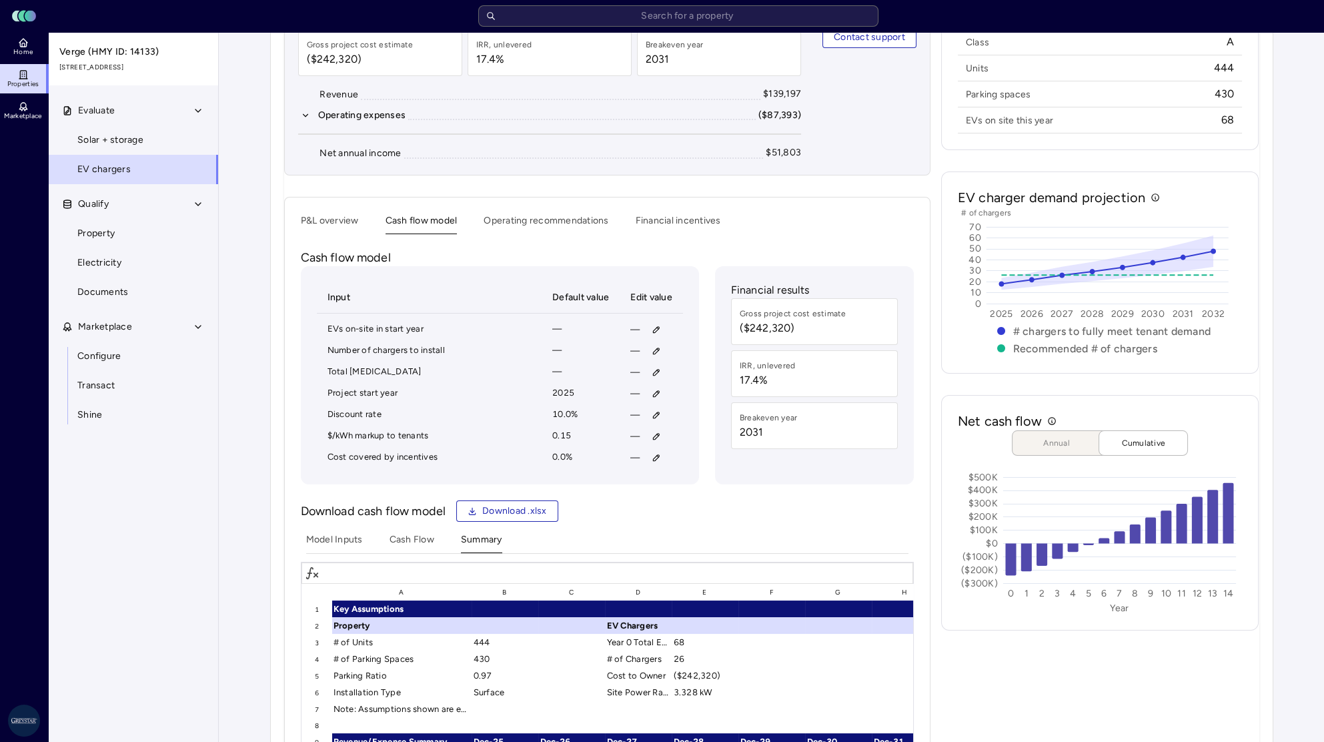
click at [318, 224] on div "Recommendation: Install 26 total chargers Gross project cost estimate ($242,320…" at bounding box center [607, 516] width 647 height 1060
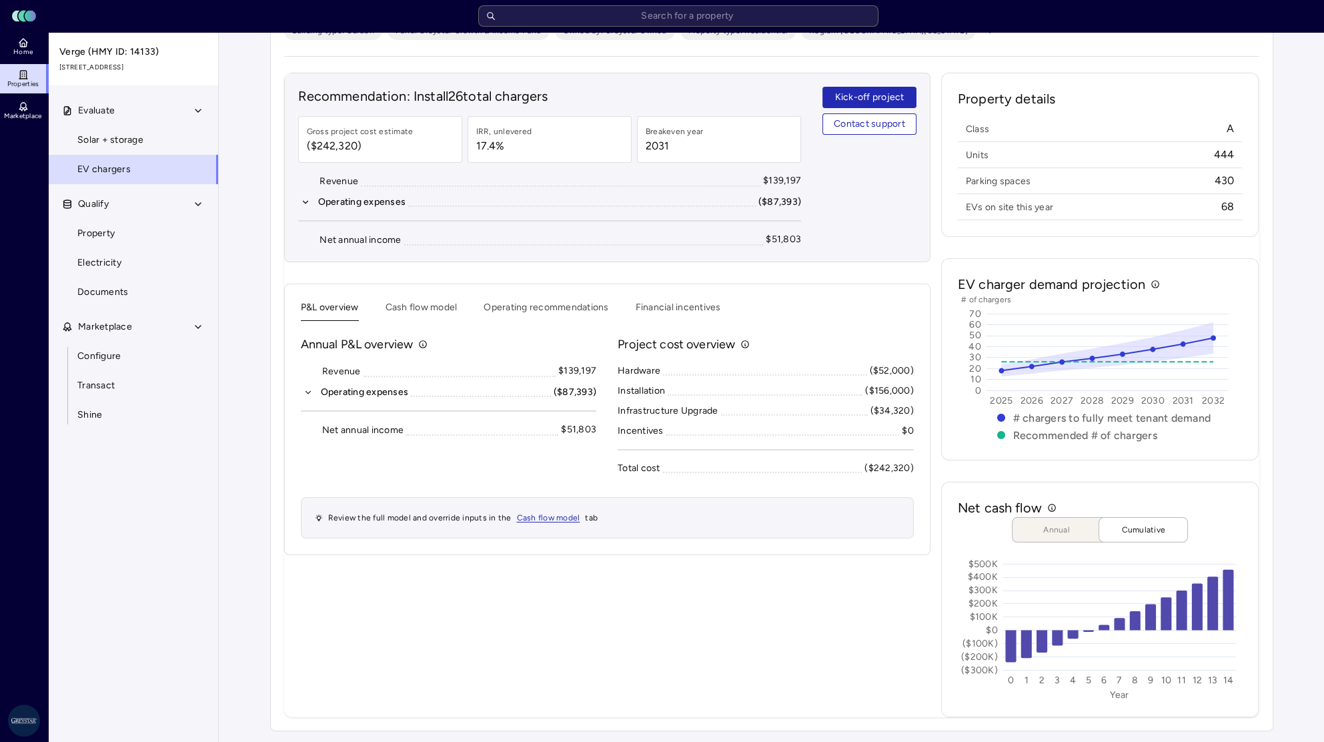
scroll to position [73, 0]
click at [301, 393] on button "Operating expenses ($87,393)" at bounding box center [449, 393] width 296 height 15
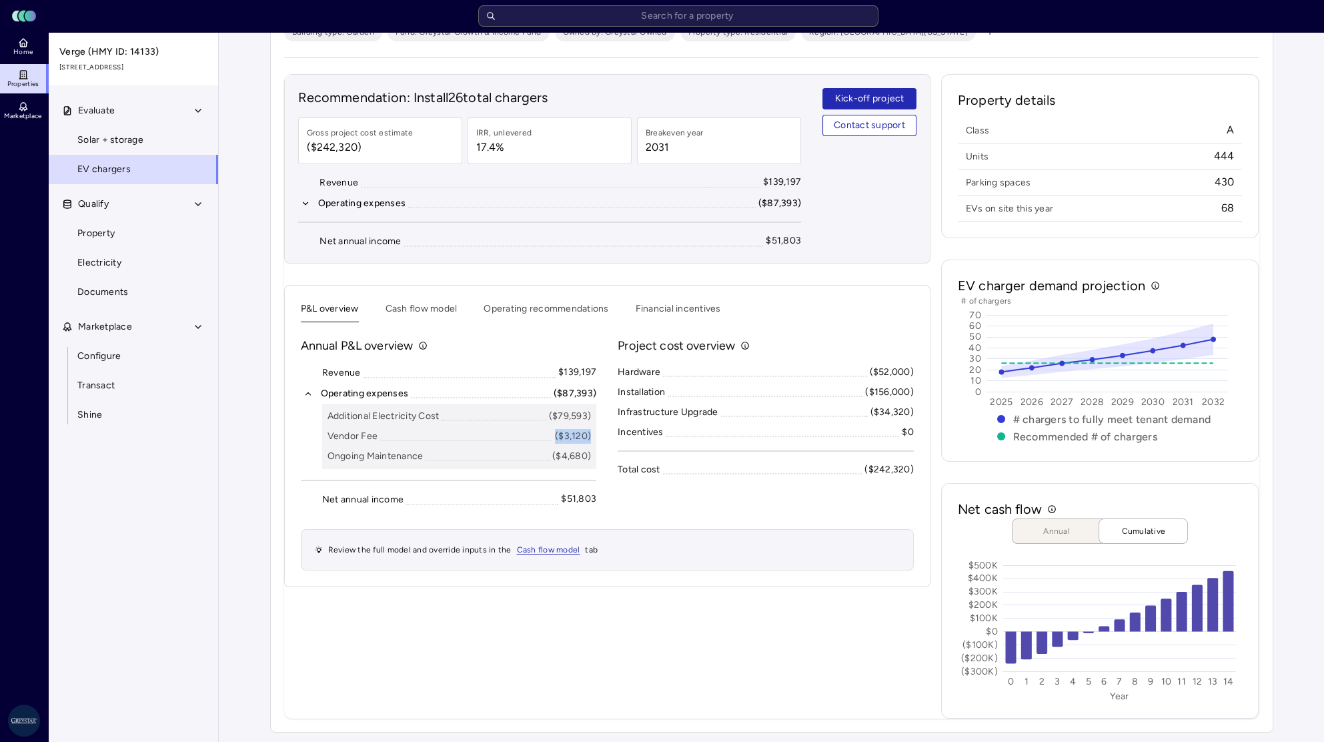
drag, startPoint x: 554, startPoint y: 433, endPoint x: 593, endPoint y: 436, distance: 39.5
click at [593, 436] on div "Additional Electricity Cost ($79,593) Vendor Fee ($3,120) Ongoing Maintenance (…" at bounding box center [459, 436] width 275 height 65
drag, startPoint x: 602, startPoint y: 500, endPoint x: 533, endPoint y: 499, distance: 68.7
click at [533, 499] on div "Annual P&L overview Revenue $139,197 Operating expenses ($87,393) Additional El…" at bounding box center [607, 454] width 613 height 234
click at [644, 521] on div "Annual P&L overview Revenue $139,197 Operating expenses ($87,393) Additional El…" at bounding box center [607, 454] width 613 height 234
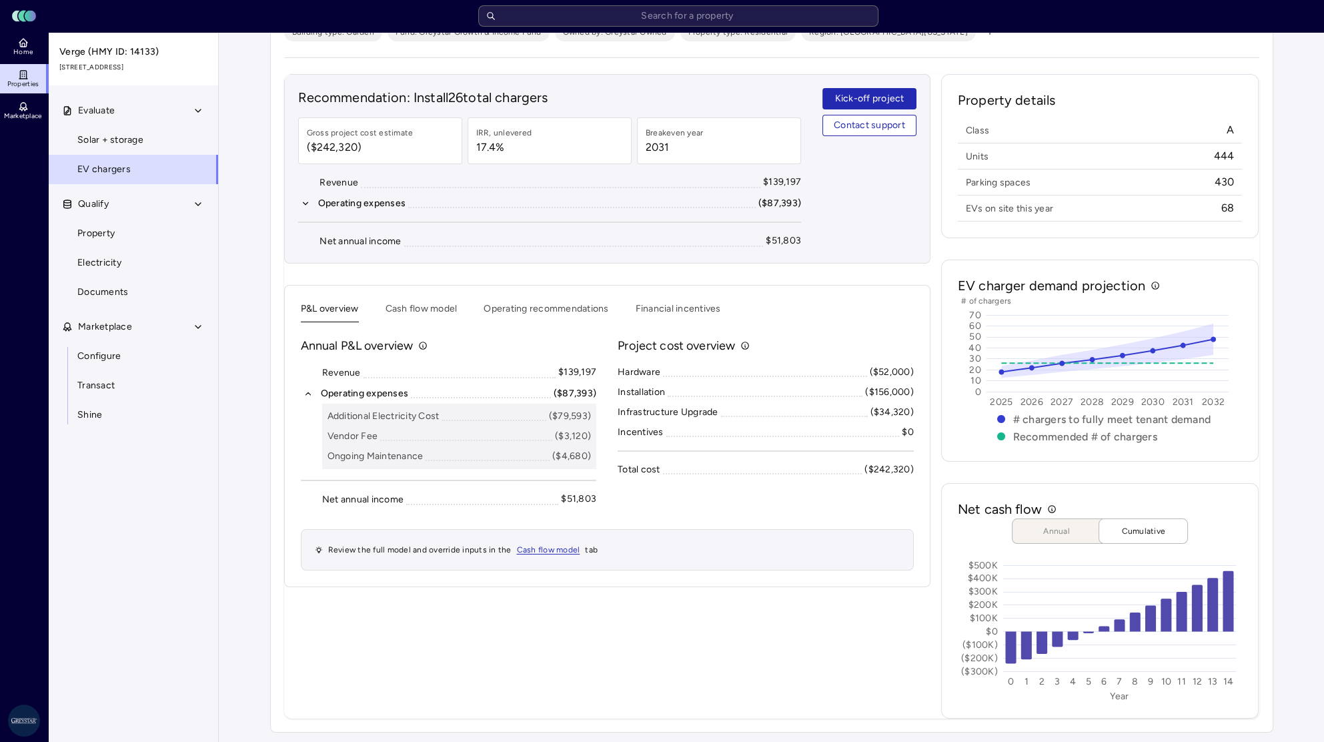
click at [411, 298] on div "P&L overview Cash flow model Operating recommendations Financial incentives Ann…" at bounding box center [607, 436] width 647 height 302
click at [406, 314] on button "Cash flow model" at bounding box center [422, 312] width 72 height 21
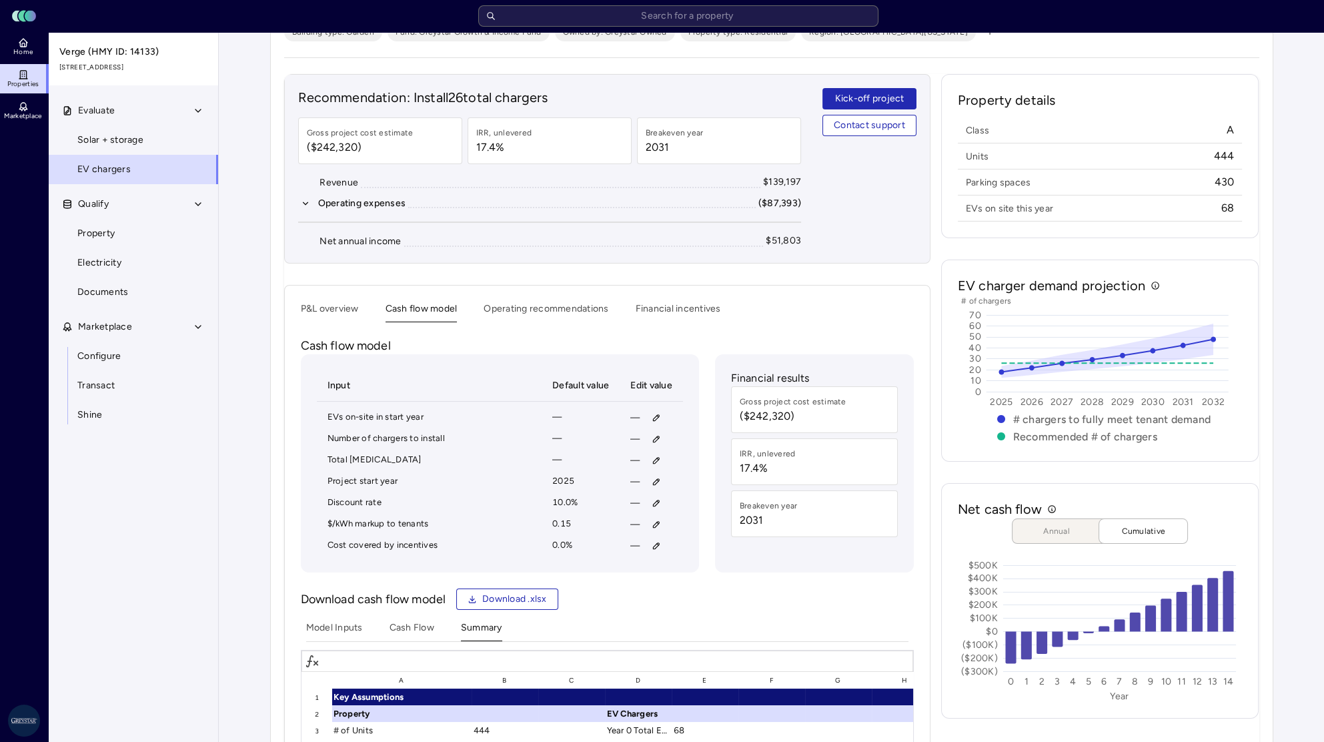
scroll to position [144, 0]
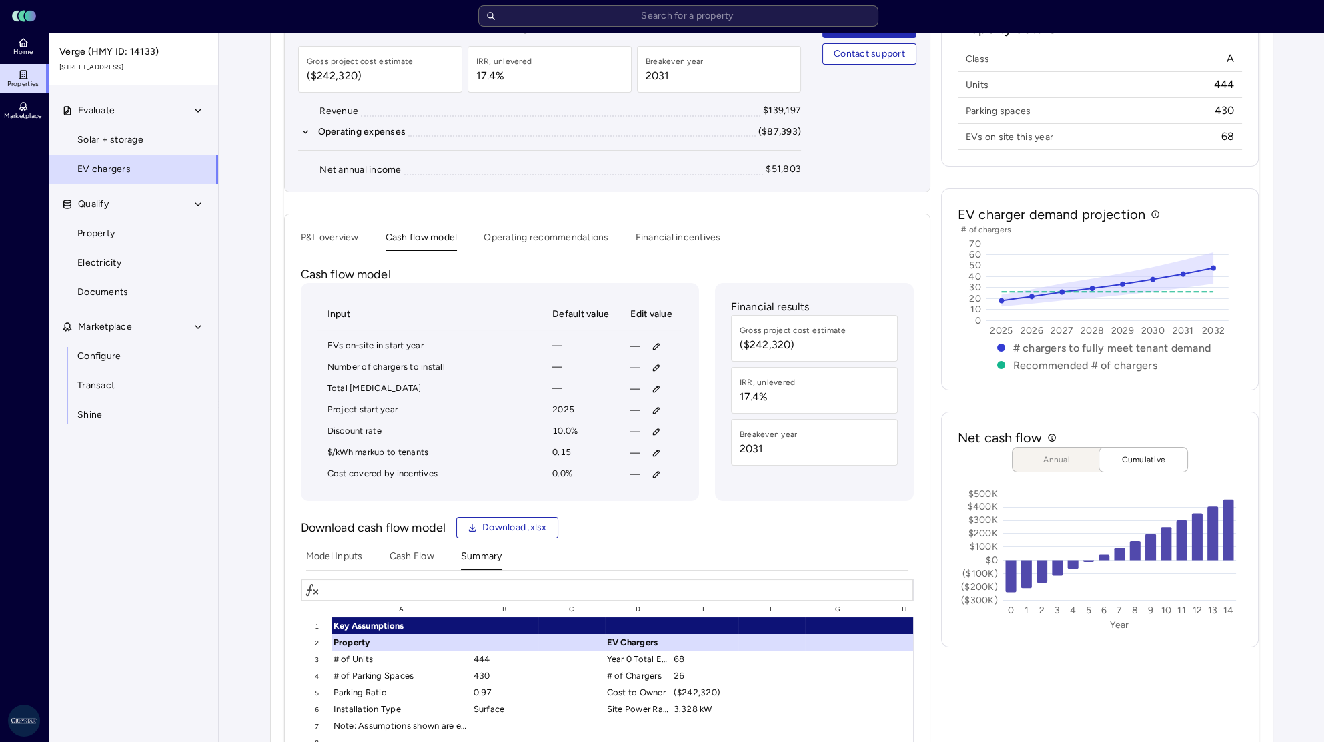
click at [497, 525] on span "Download .xlsx" at bounding box center [514, 527] width 65 height 15
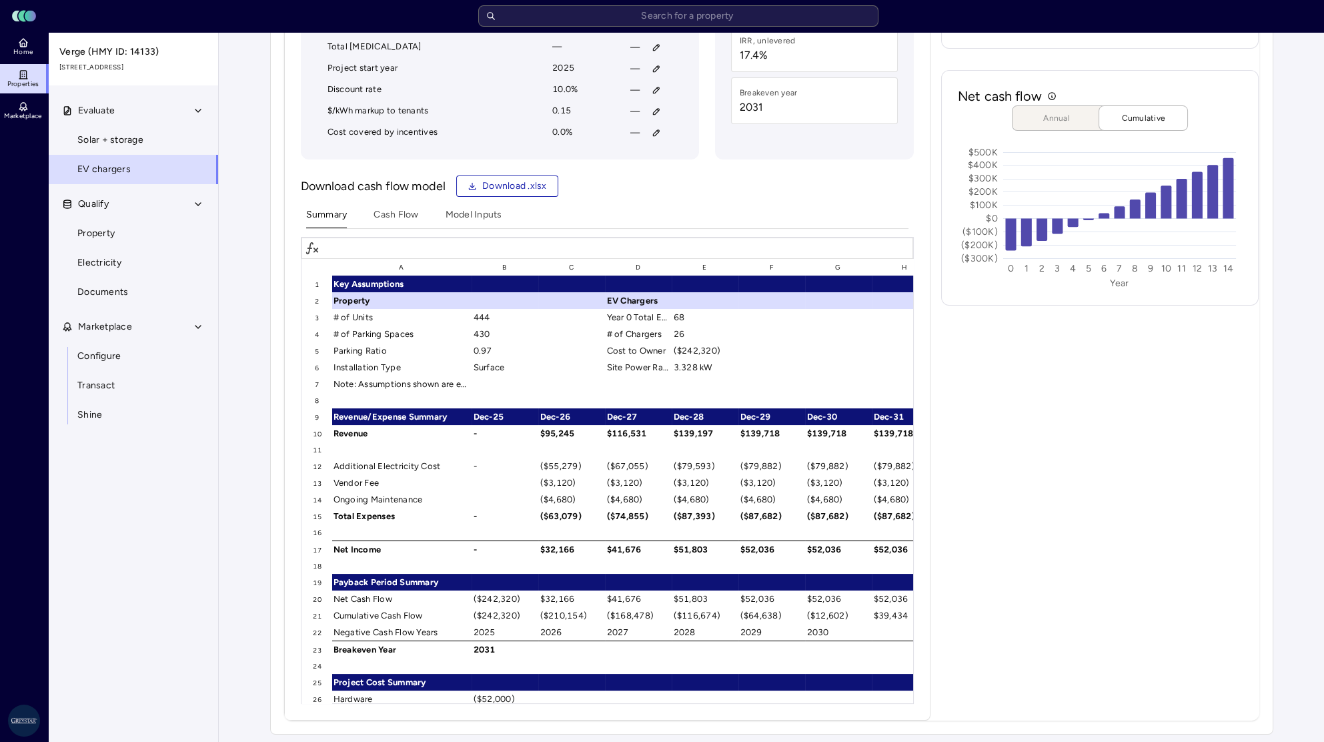
scroll to position [0, 0]
